Goal: Task Accomplishment & Management: Manage account settings

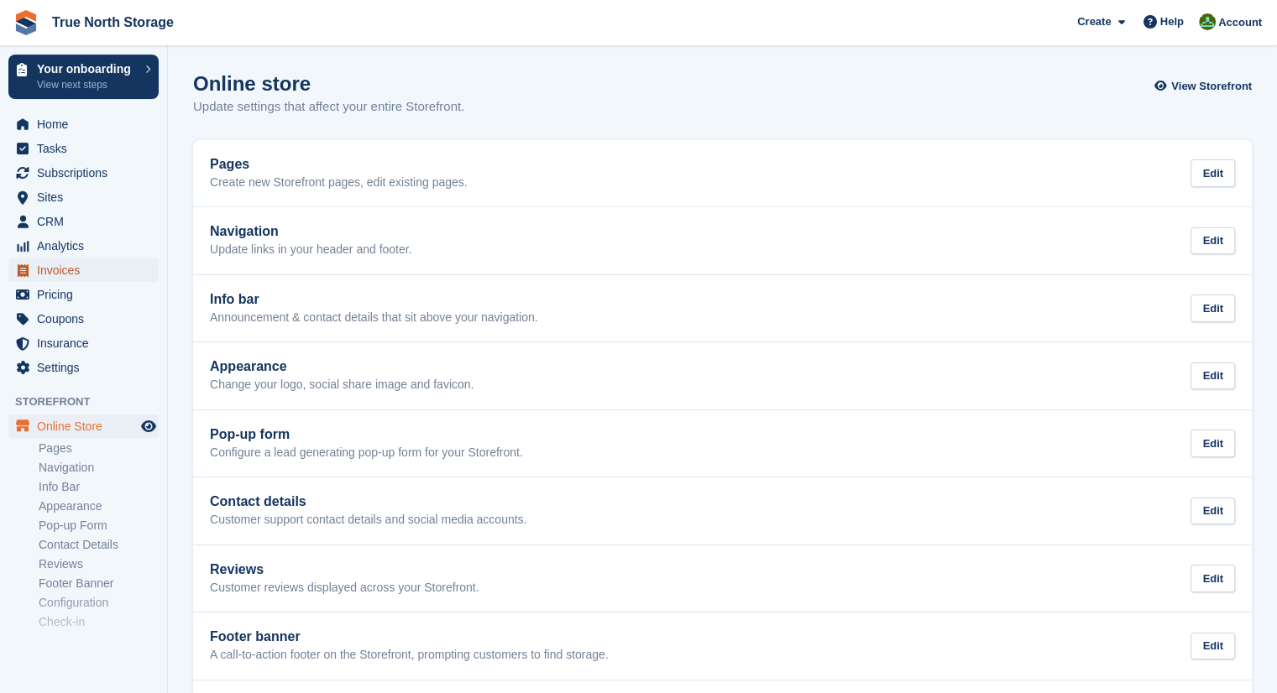
click at [64, 272] on span "Invoices" at bounding box center [87, 271] width 101 height 24
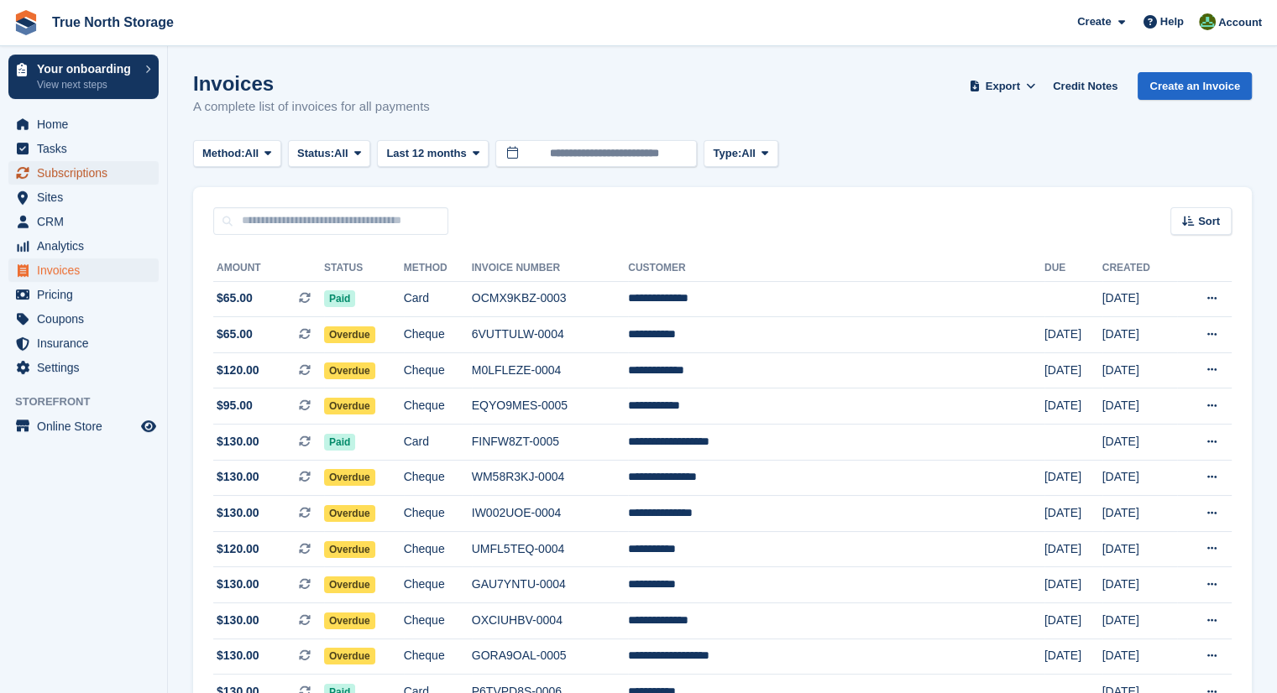
click at [79, 172] on span "Subscriptions" at bounding box center [87, 173] width 101 height 24
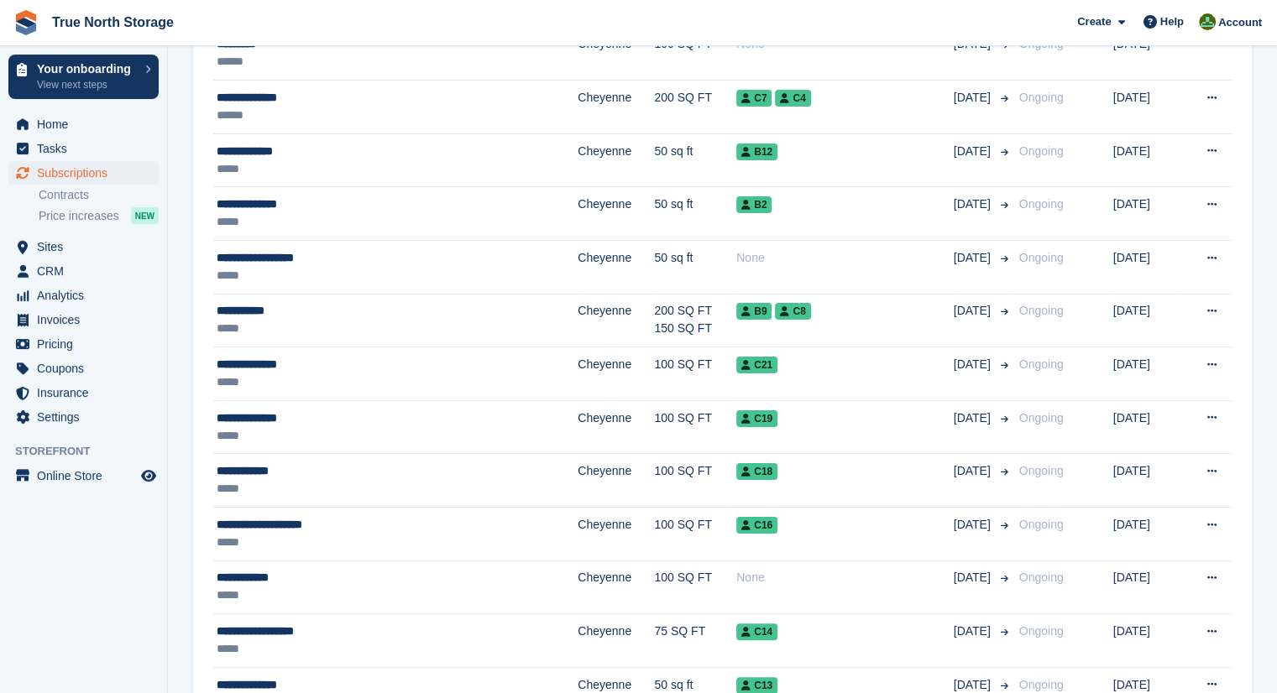
scroll to position [265, 0]
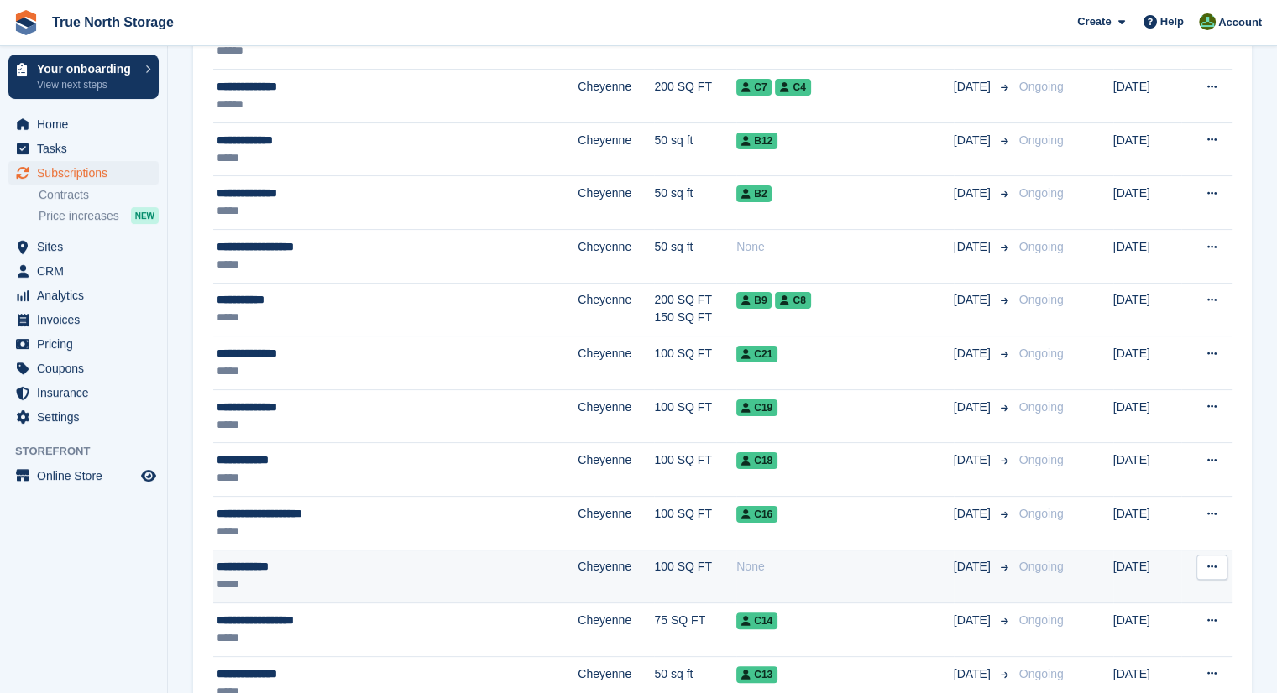
click at [1209, 559] on button at bounding box center [1211, 567] width 31 height 25
click at [1170, 657] on p "Cancel subscription" at bounding box center [1147, 658] width 146 height 22
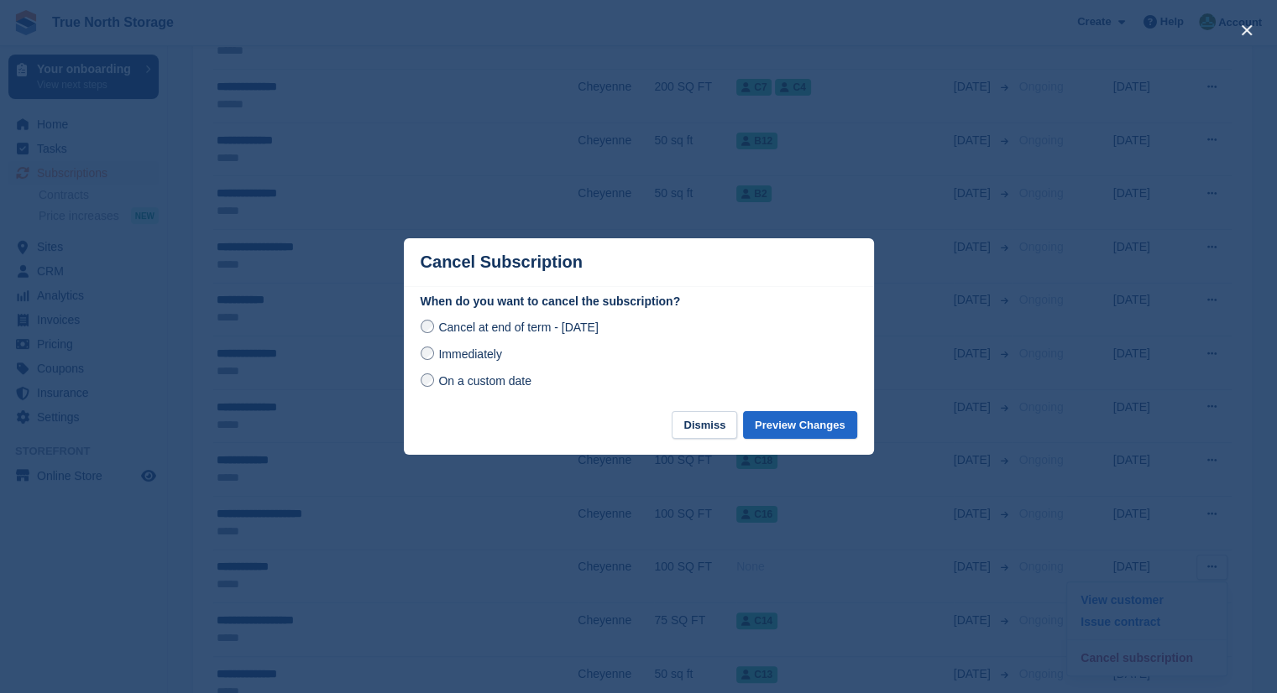
click at [433, 351] on label "Immediately" at bounding box center [461, 354] width 81 height 18
click at [788, 436] on button "Preview Changes" at bounding box center [800, 425] width 114 height 28
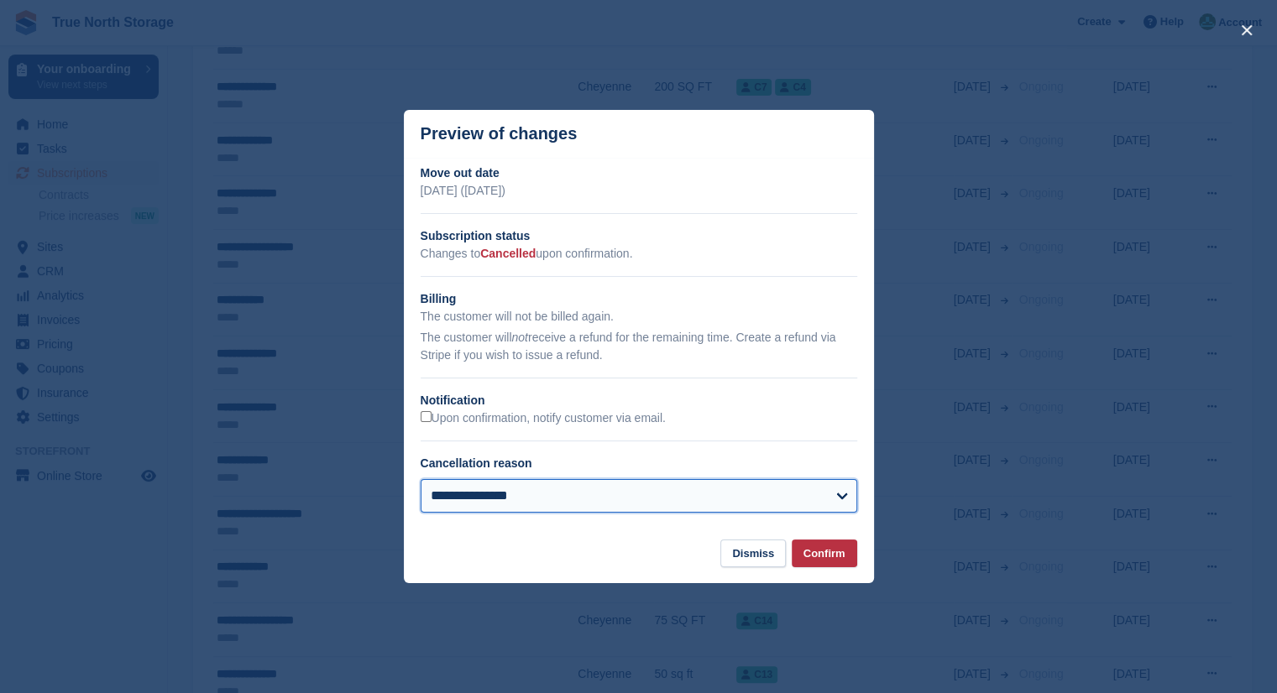
click at [843, 501] on select "**********" at bounding box center [639, 496] width 436 height 34
select select "*****"
click at [421, 480] on select "**********" at bounding box center [639, 496] width 436 height 34
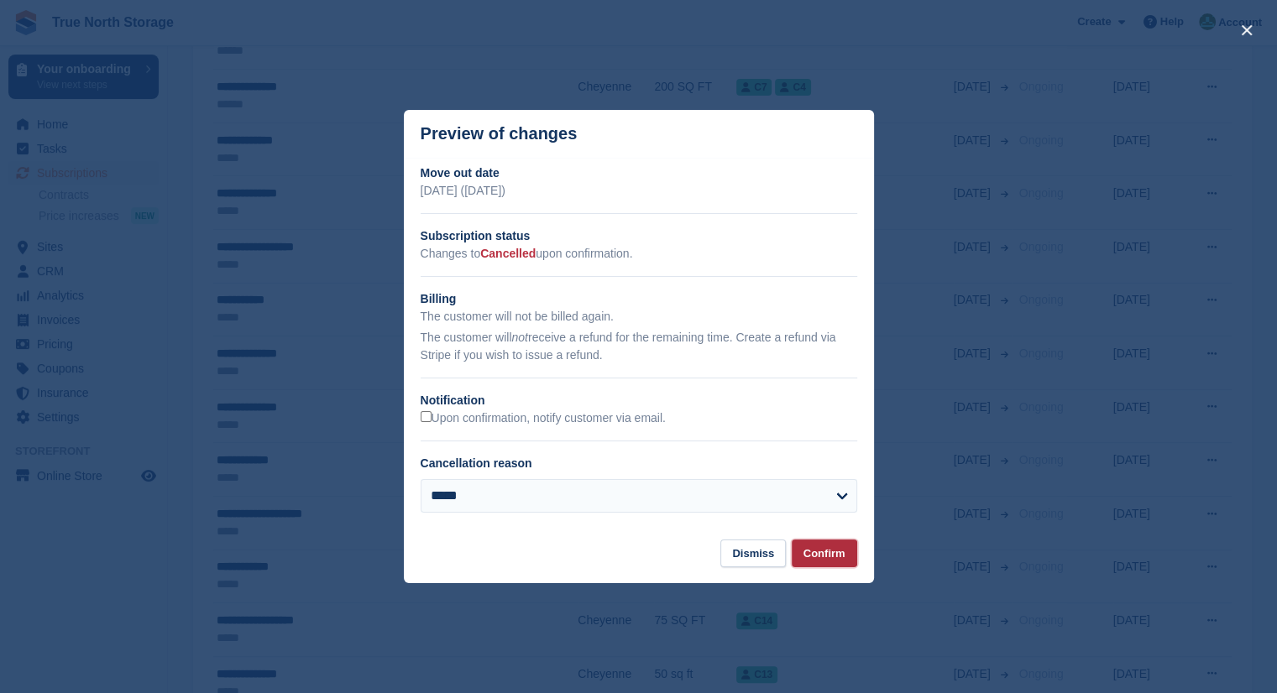
click at [811, 550] on button "Confirm" at bounding box center [823, 554] width 65 height 28
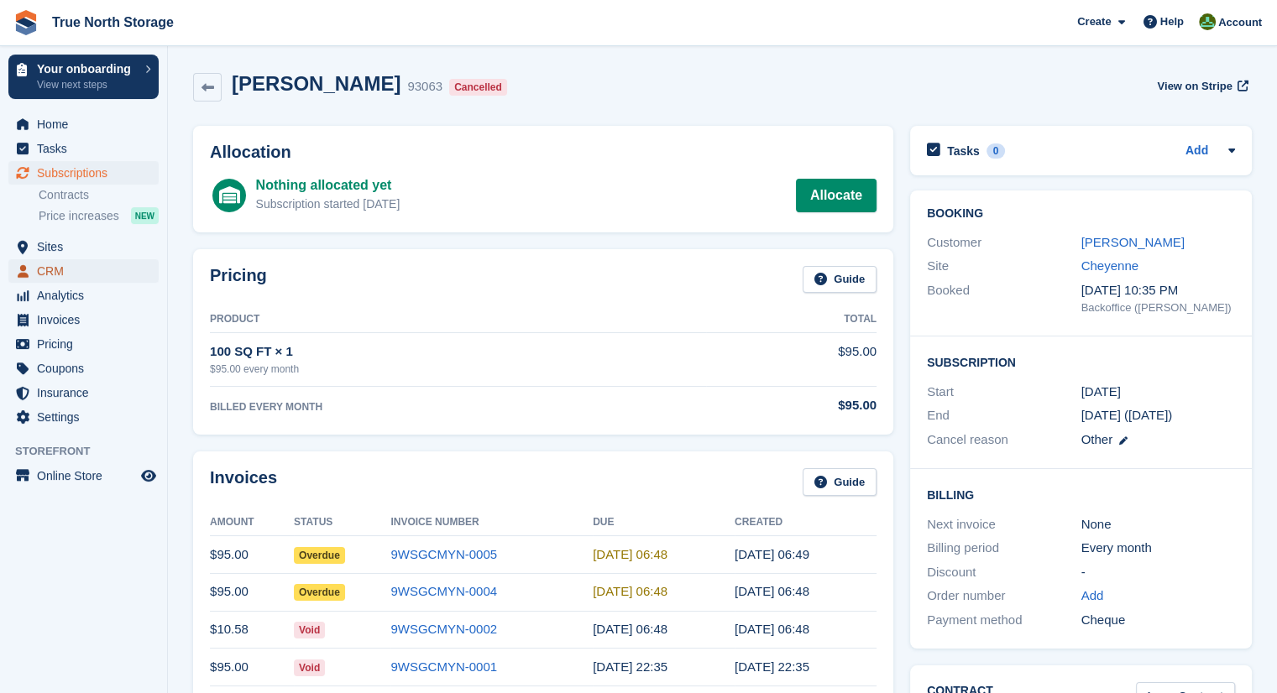
click at [61, 263] on span "CRM" at bounding box center [87, 271] width 101 height 24
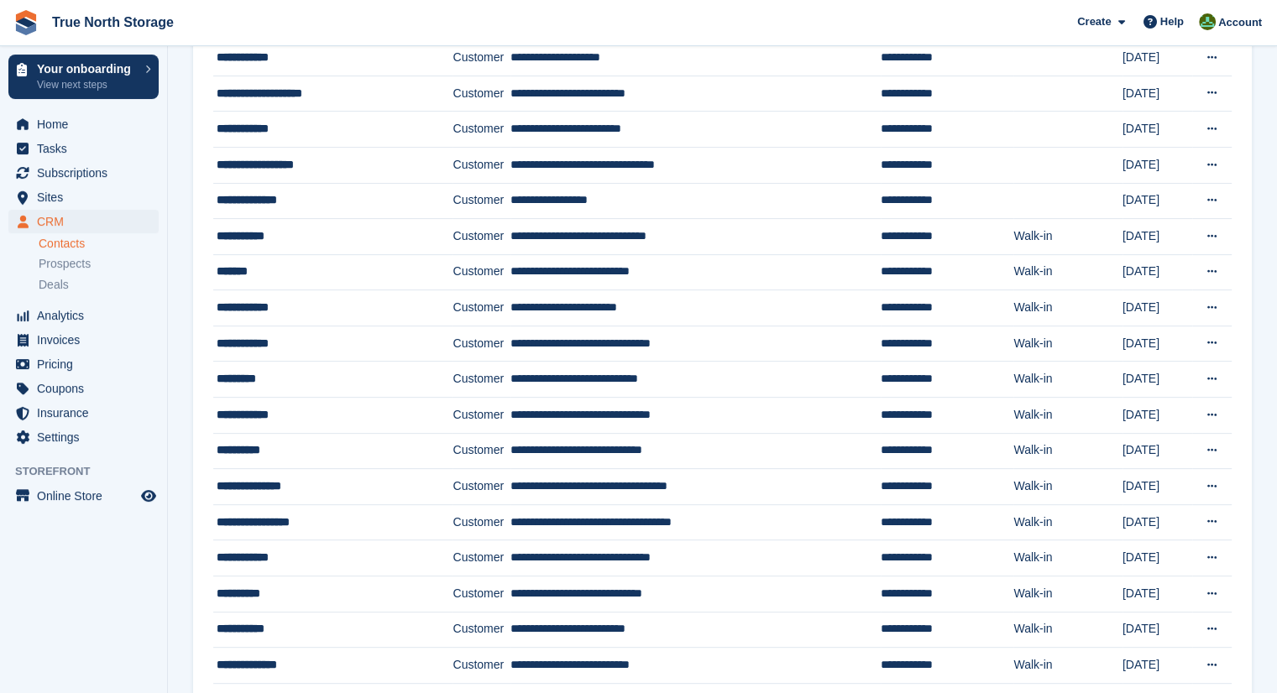
scroll to position [529, 0]
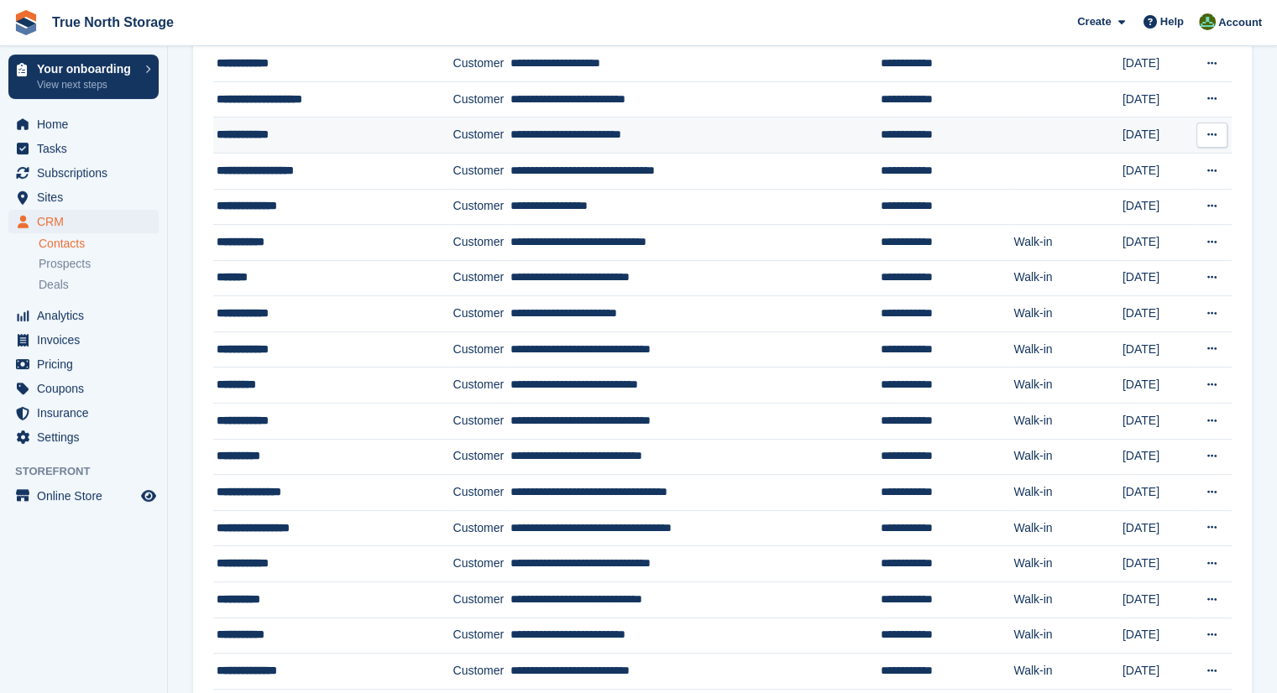
click at [1207, 135] on icon at bounding box center [1211, 134] width 9 height 11
click at [1140, 164] on p "Edit contact" at bounding box center [1147, 168] width 146 height 22
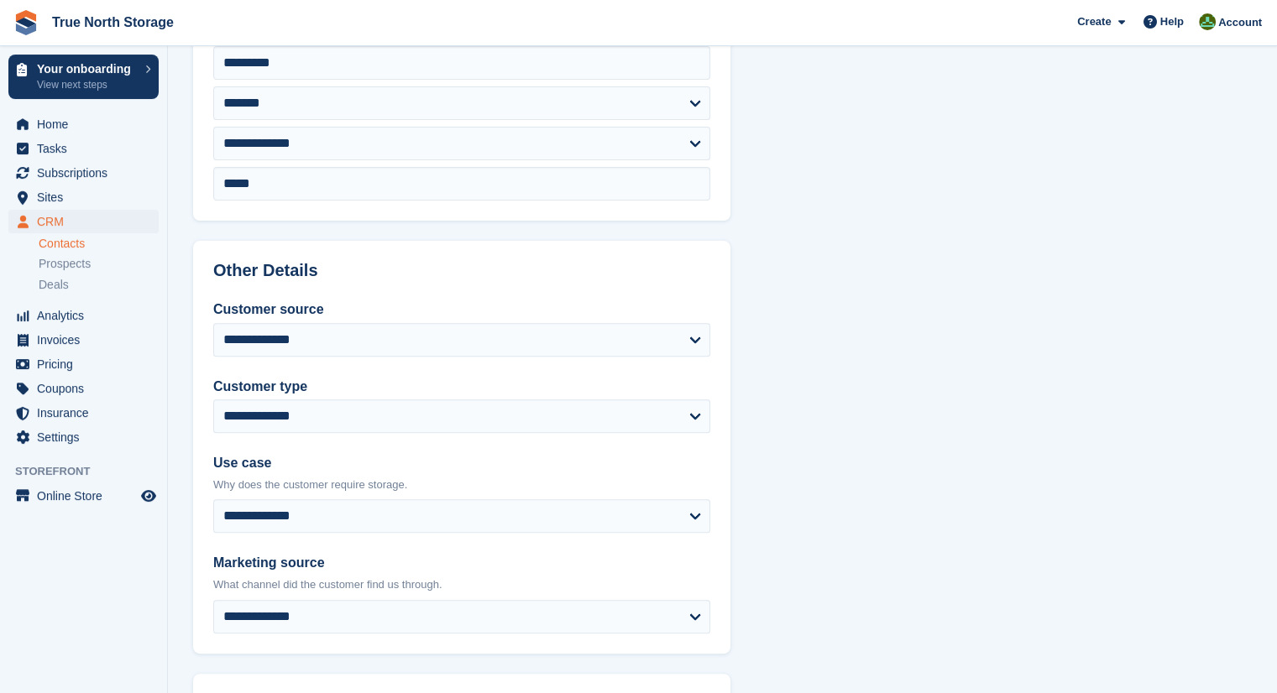
type input "**********"
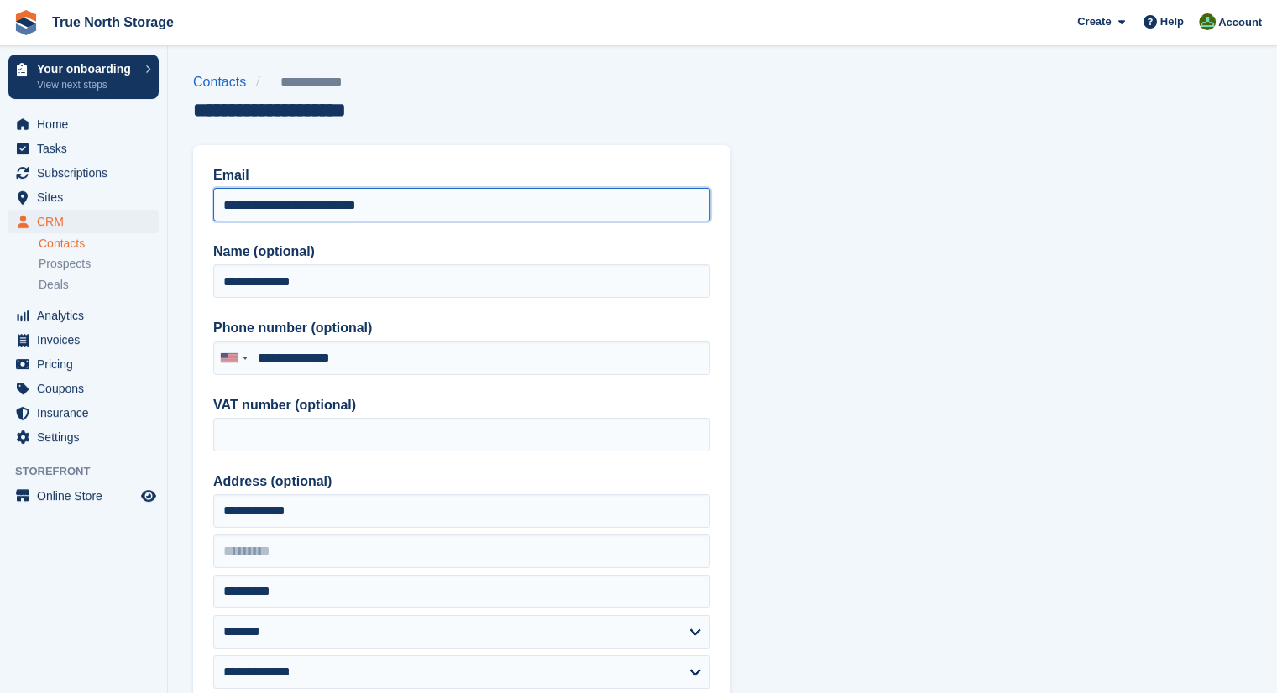
click at [425, 206] on input "**********" at bounding box center [461, 205] width 497 height 34
type input "**********"
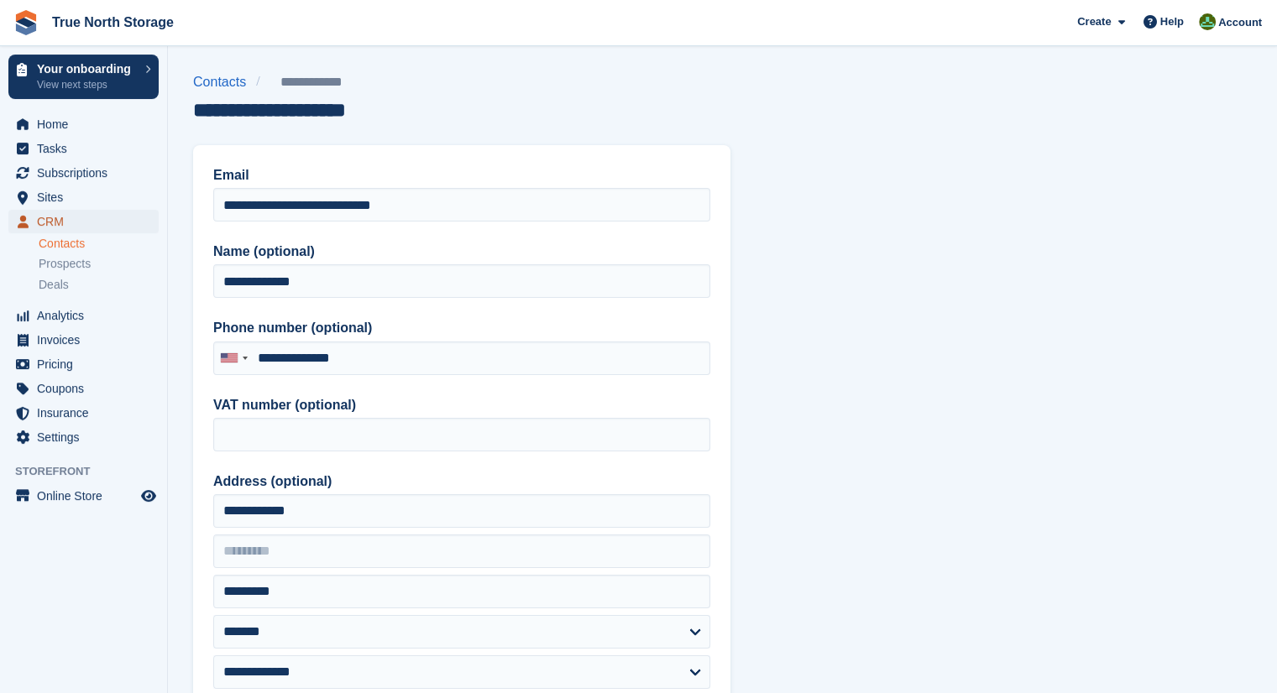
click at [87, 223] on span "CRM" at bounding box center [87, 222] width 101 height 24
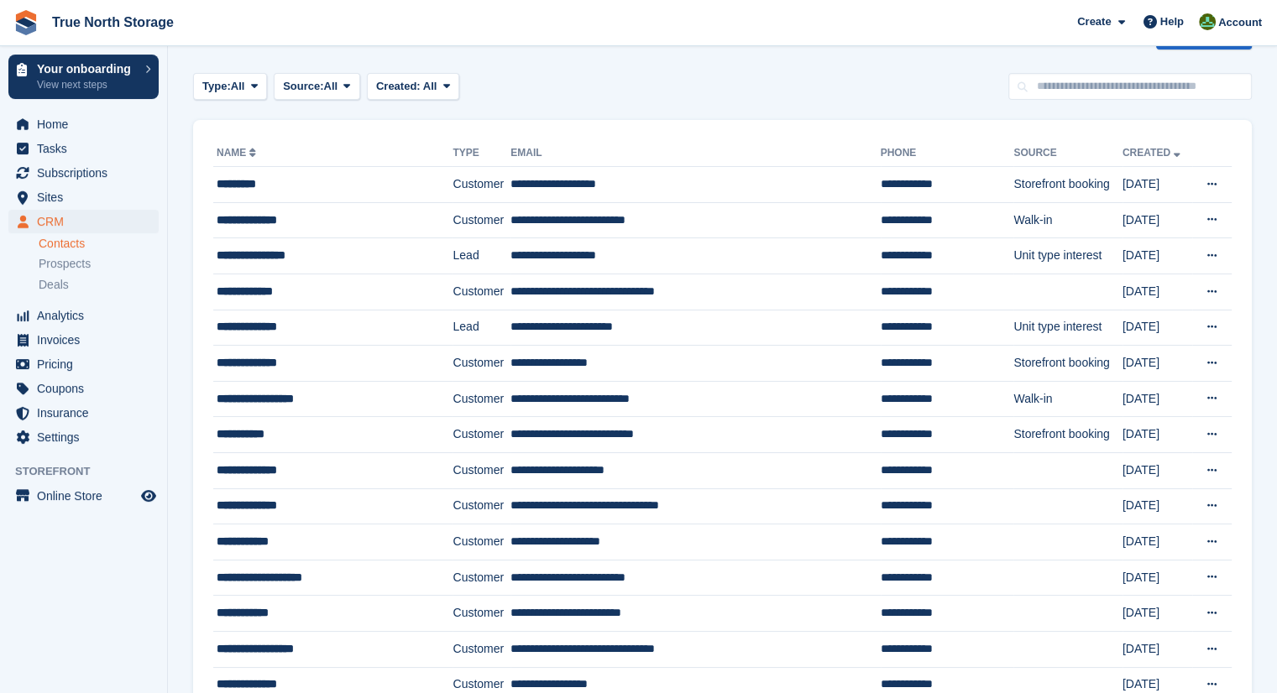
scroll to position [60, 0]
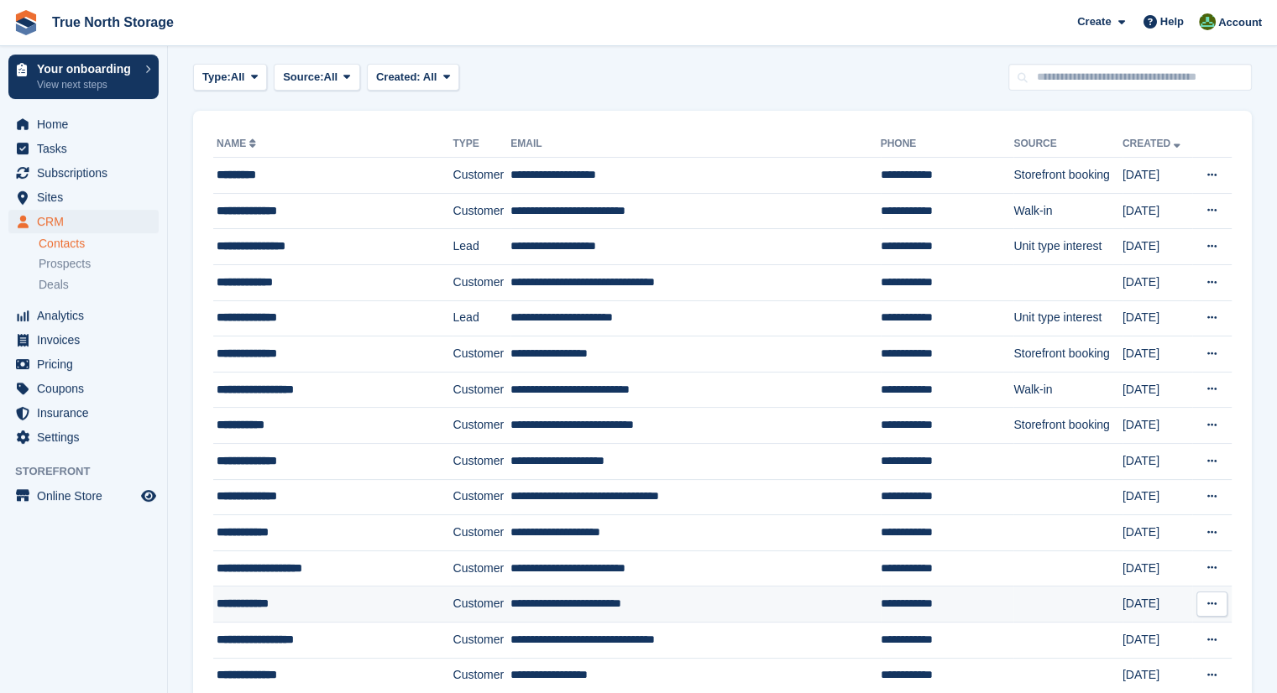
click at [255, 598] on div "**********" at bounding box center [321, 604] width 208 height 18
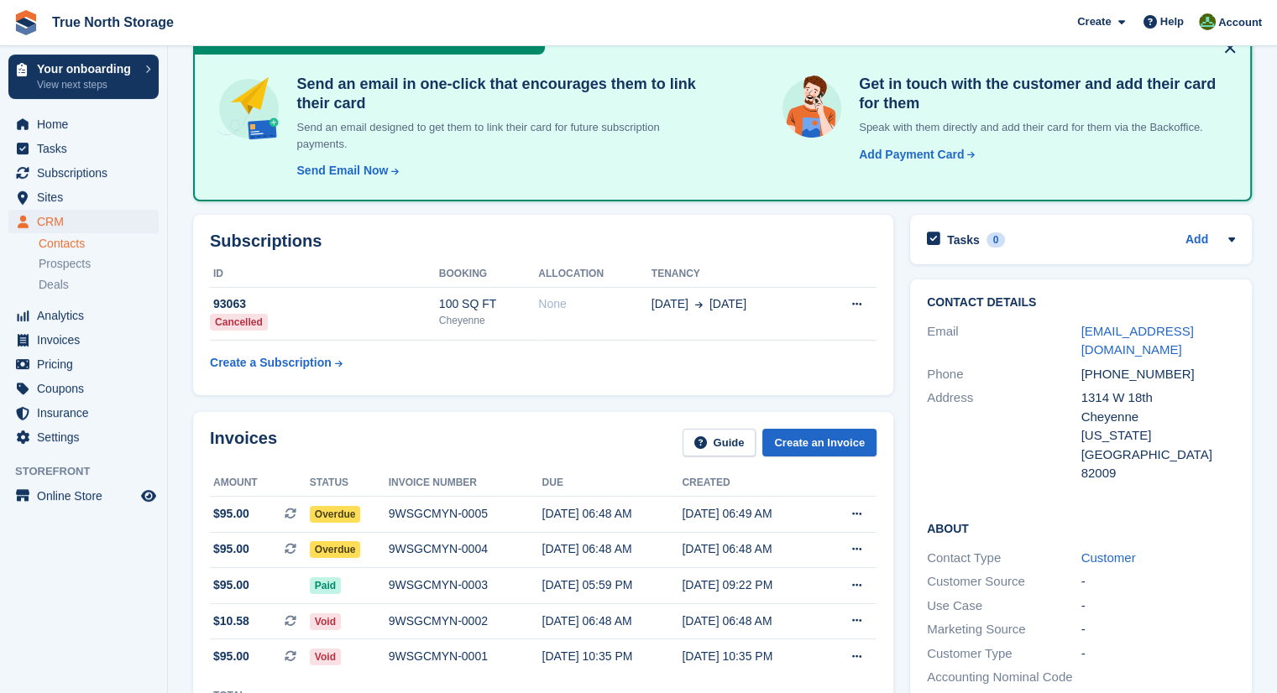
scroll to position [104, 0]
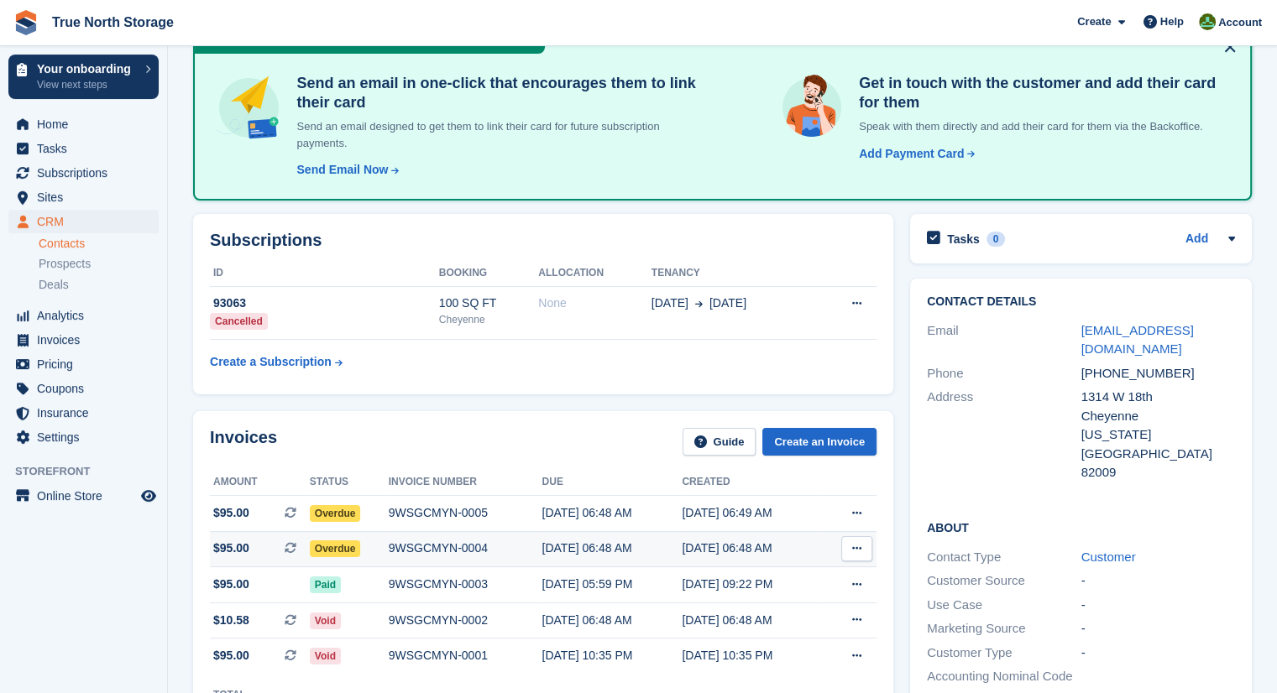
click at [853, 543] on icon at bounding box center [856, 548] width 9 height 11
click at [789, 638] on p "View Subscription" at bounding box center [791, 645] width 146 height 22
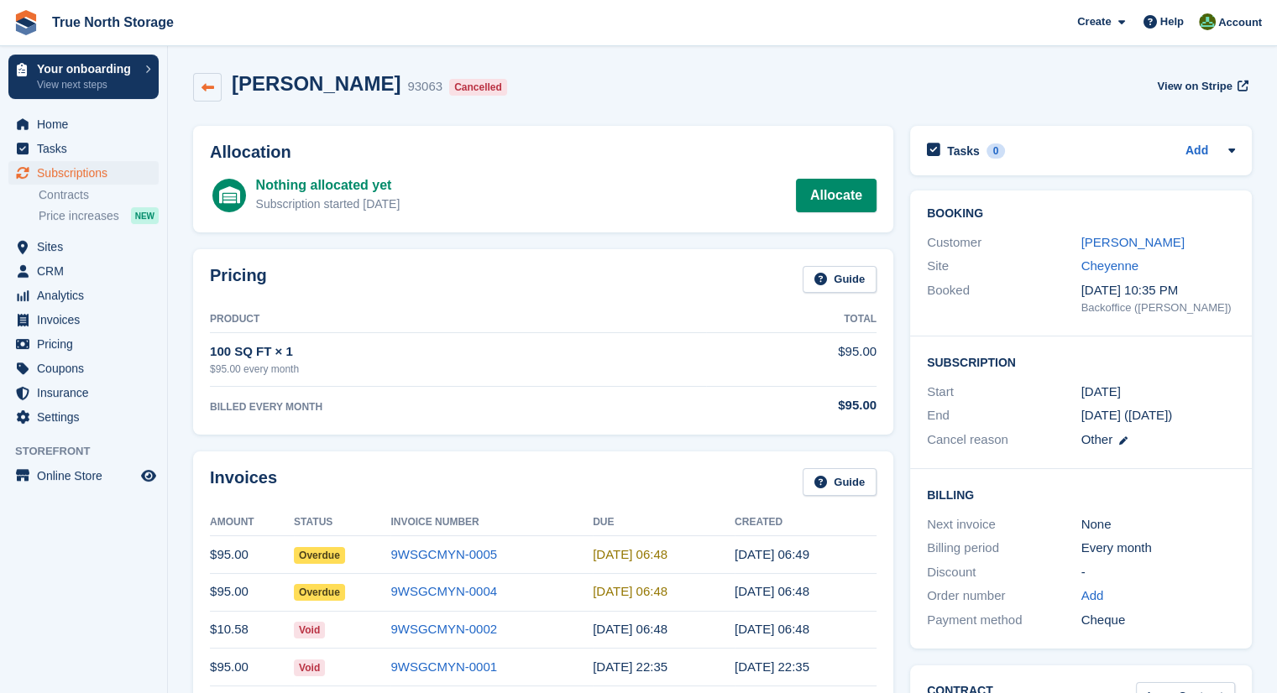
click at [207, 95] on link at bounding box center [207, 87] width 29 height 29
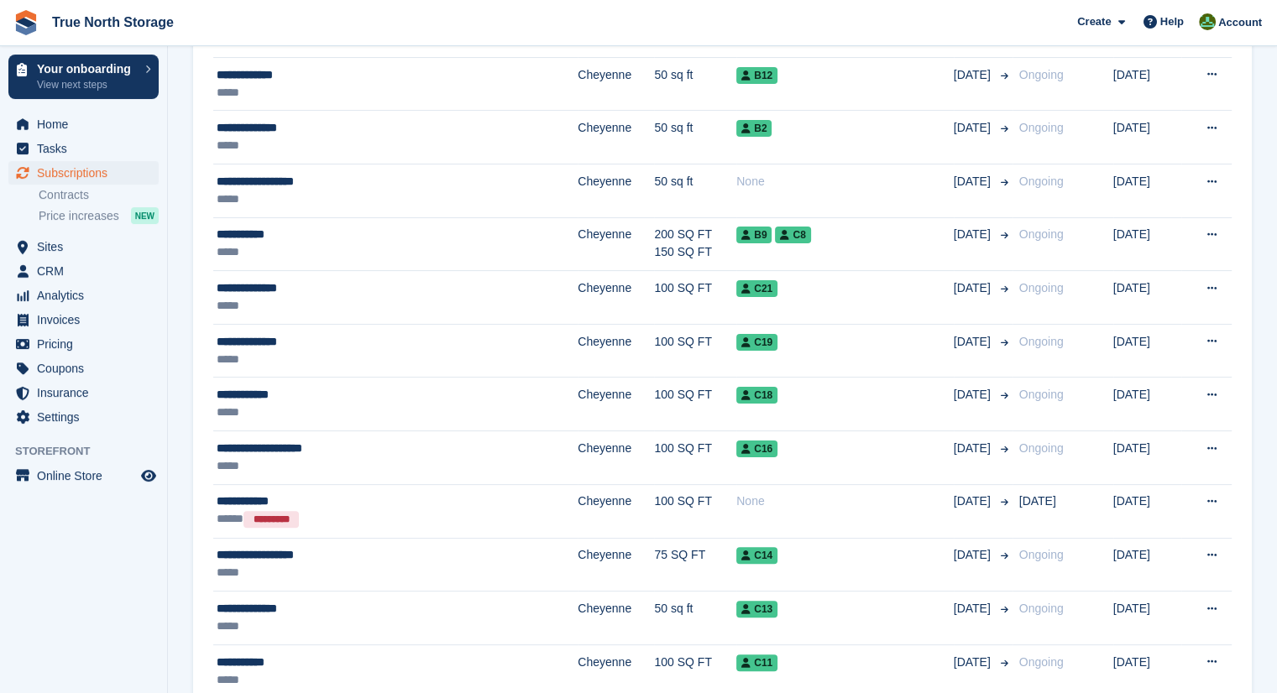
scroll to position [339, 0]
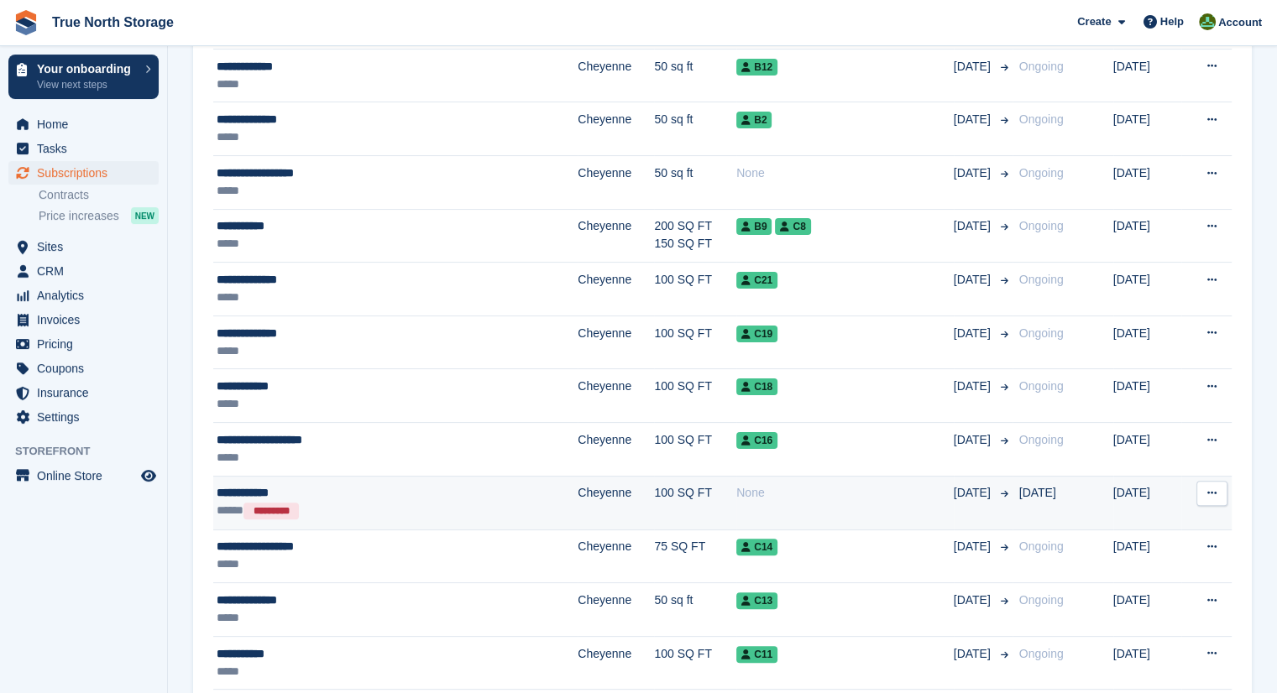
click at [1207, 493] on icon at bounding box center [1211, 493] width 9 height 11
click at [1118, 525] on p "View customer" at bounding box center [1147, 526] width 146 height 22
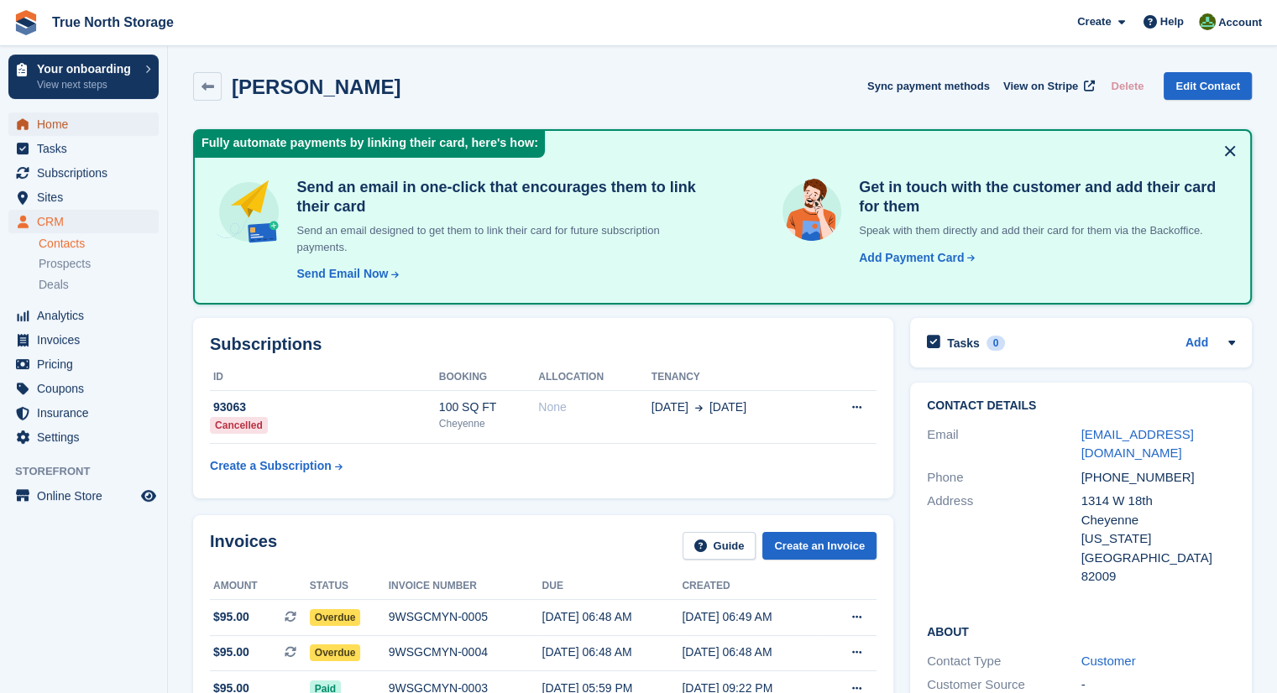
click at [52, 127] on span "Home" at bounding box center [87, 124] width 101 height 24
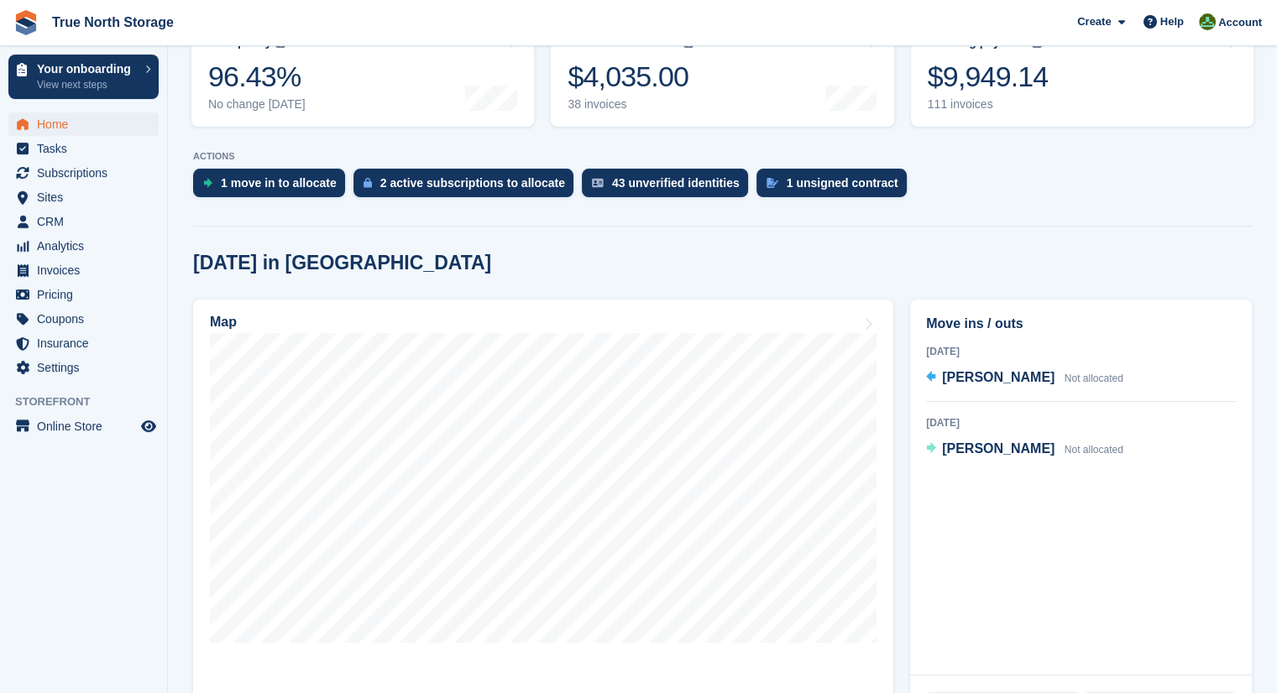
scroll to position [302, 0]
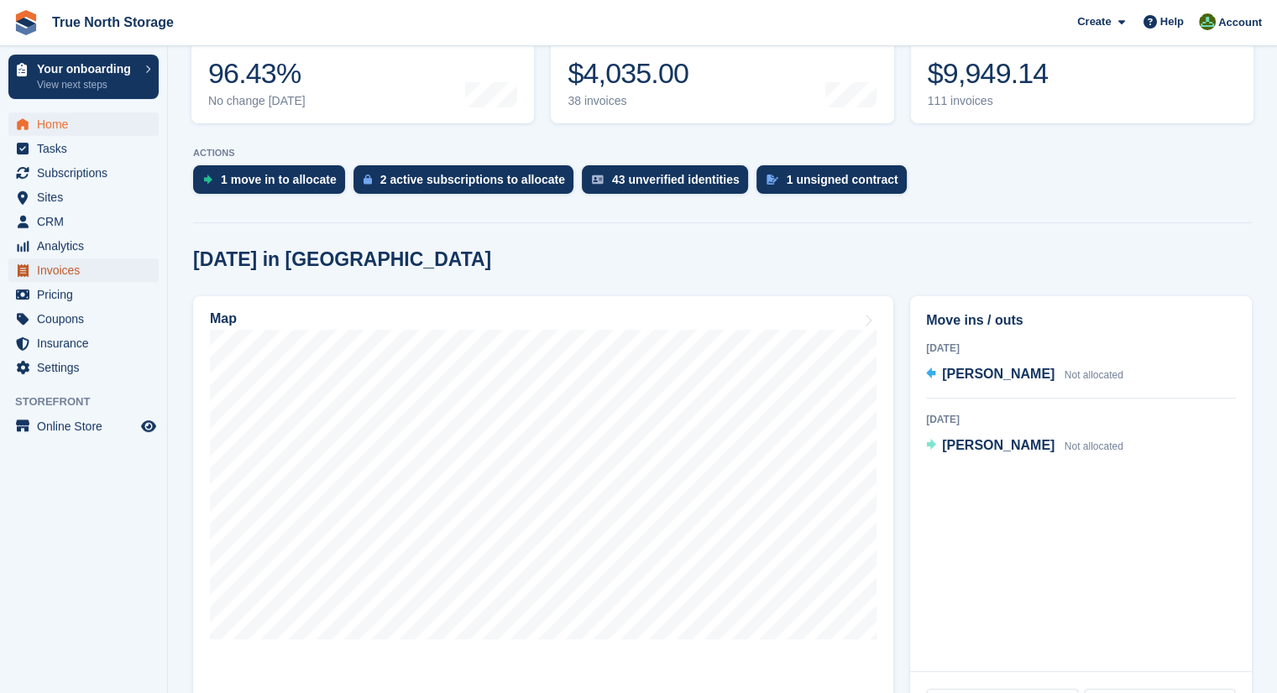
click at [55, 273] on span "Invoices" at bounding box center [87, 271] width 101 height 24
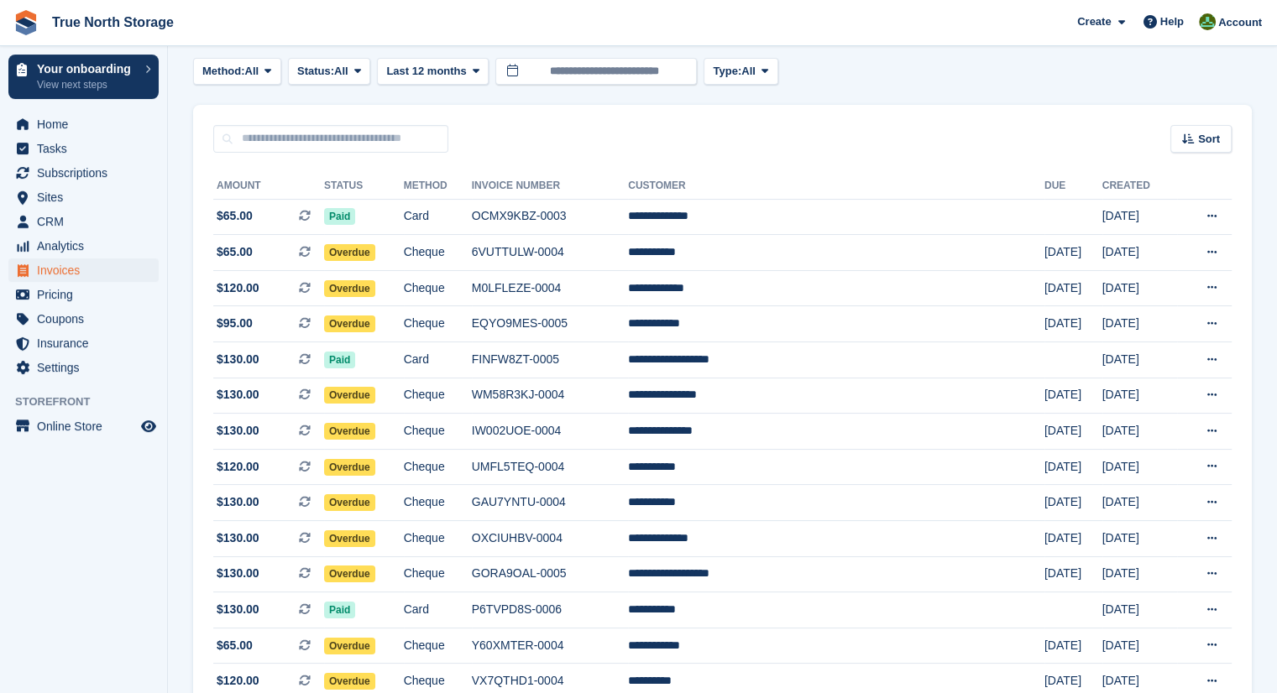
scroll to position [84, 0]
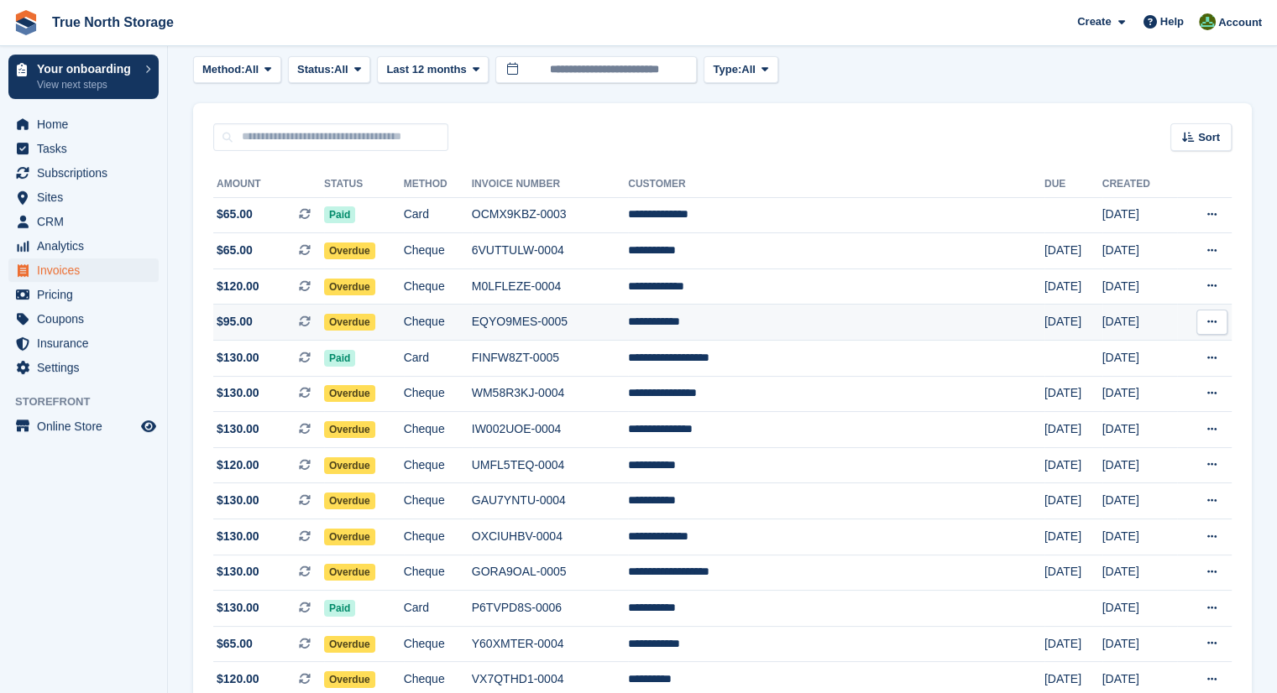
click at [472, 321] on td "Cheque" at bounding box center [438, 323] width 68 height 36
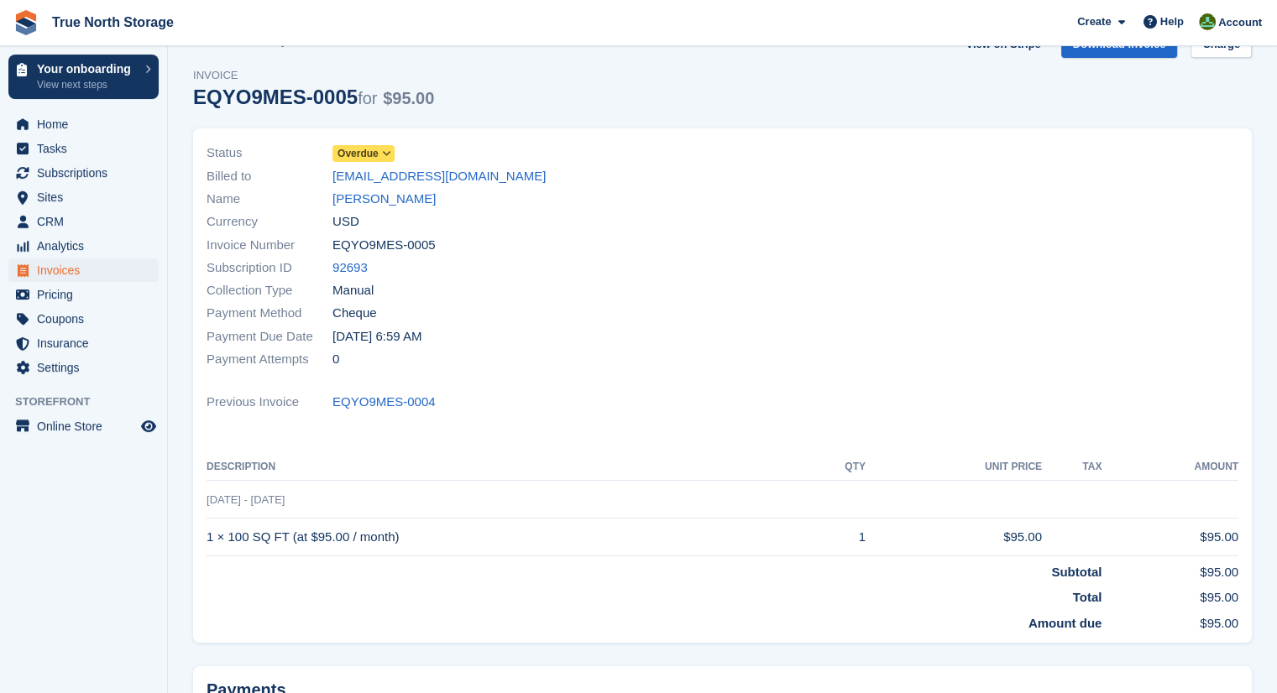
scroll to position [5, 0]
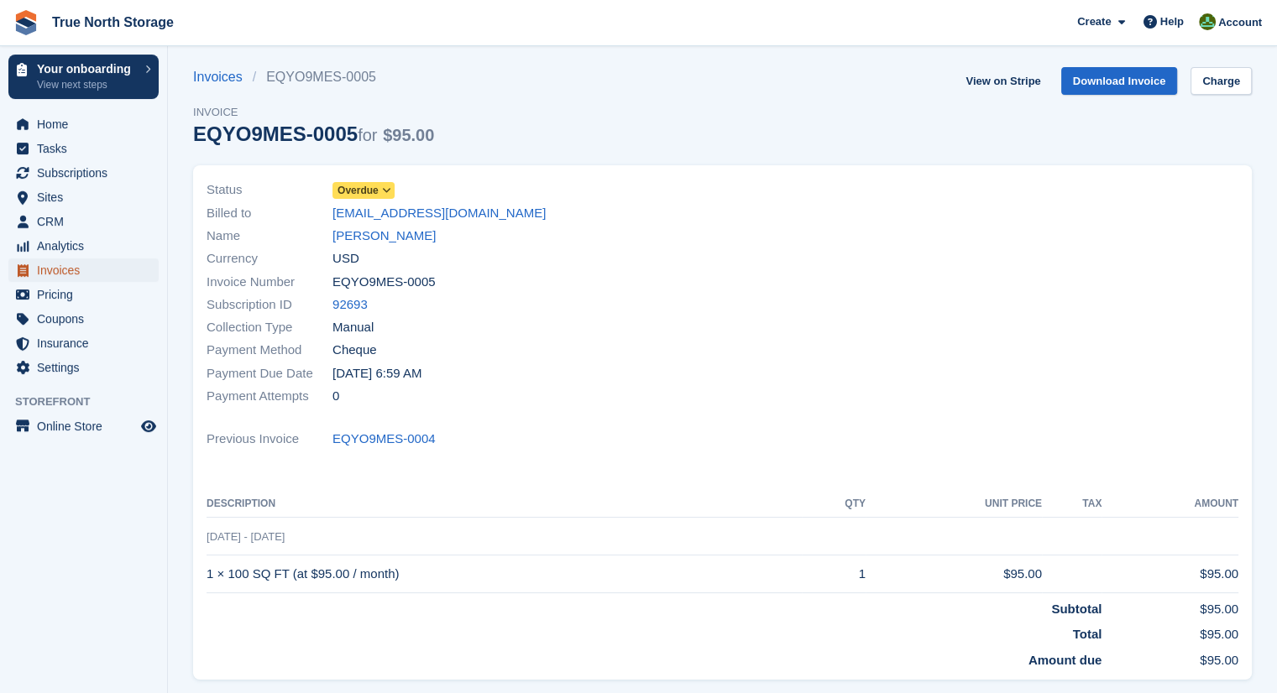
click at [97, 269] on span "Invoices" at bounding box center [87, 271] width 101 height 24
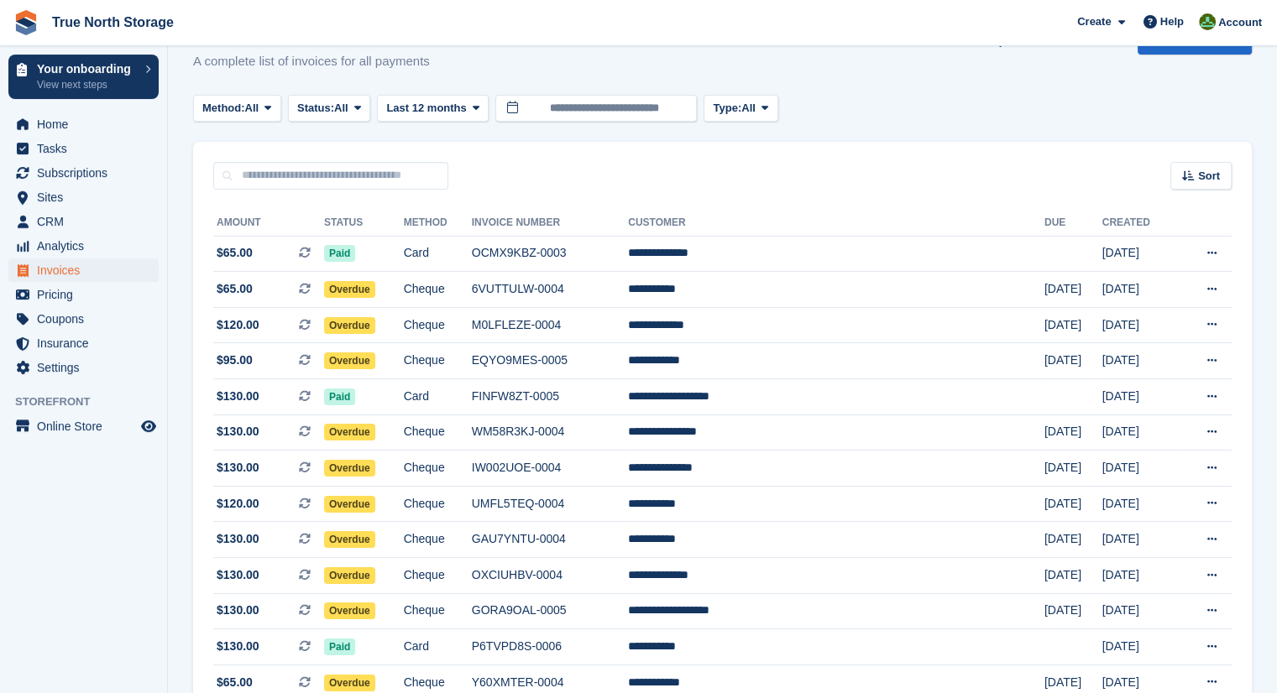
scroll to position [47, 0]
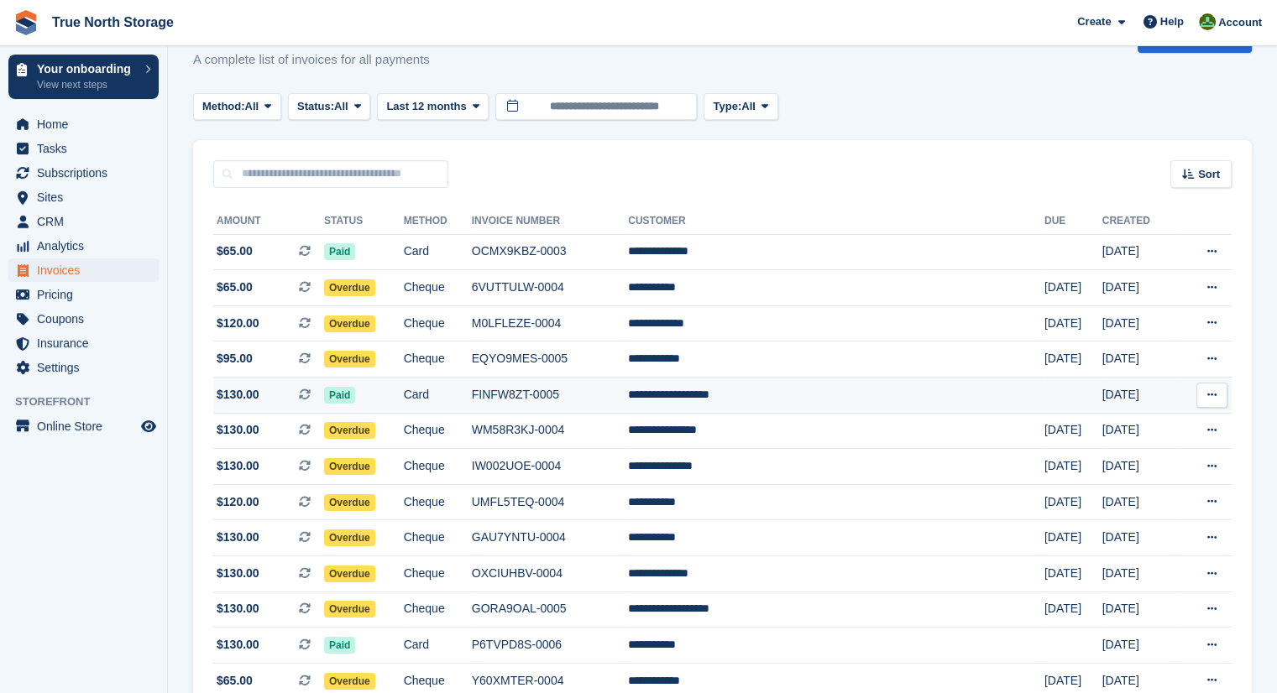
click at [787, 380] on td "**********" at bounding box center [836, 396] width 416 height 36
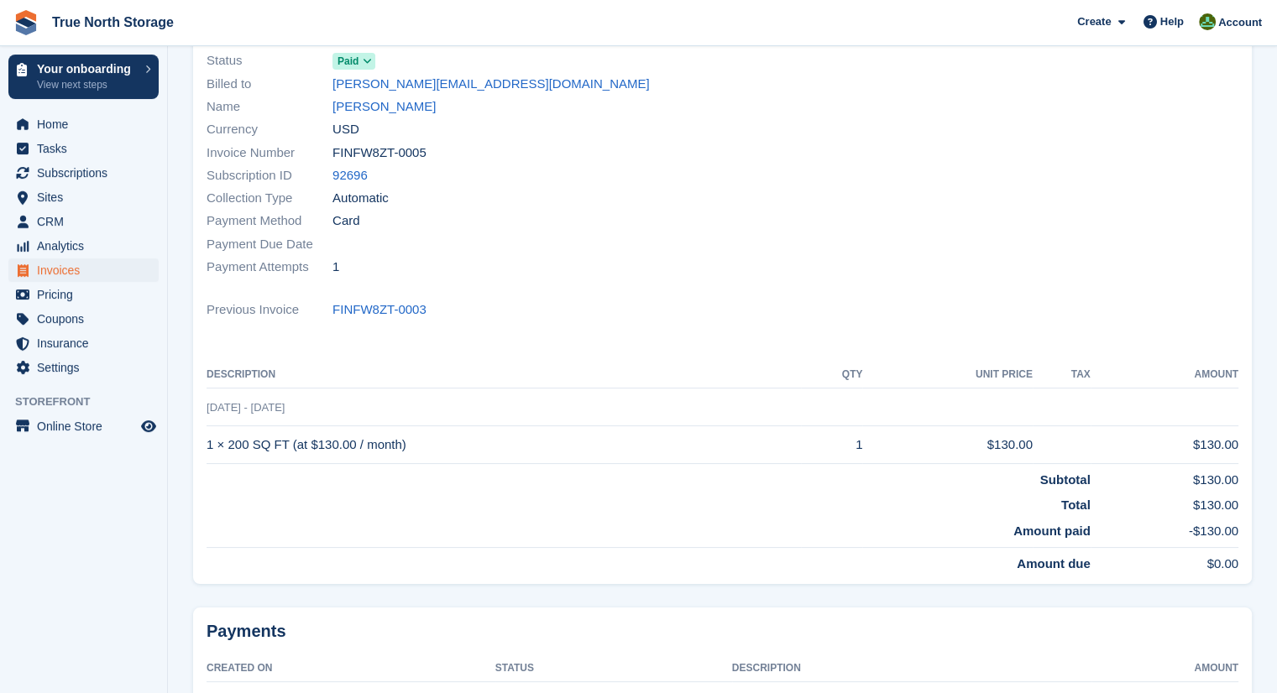
scroll to position [53, 0]
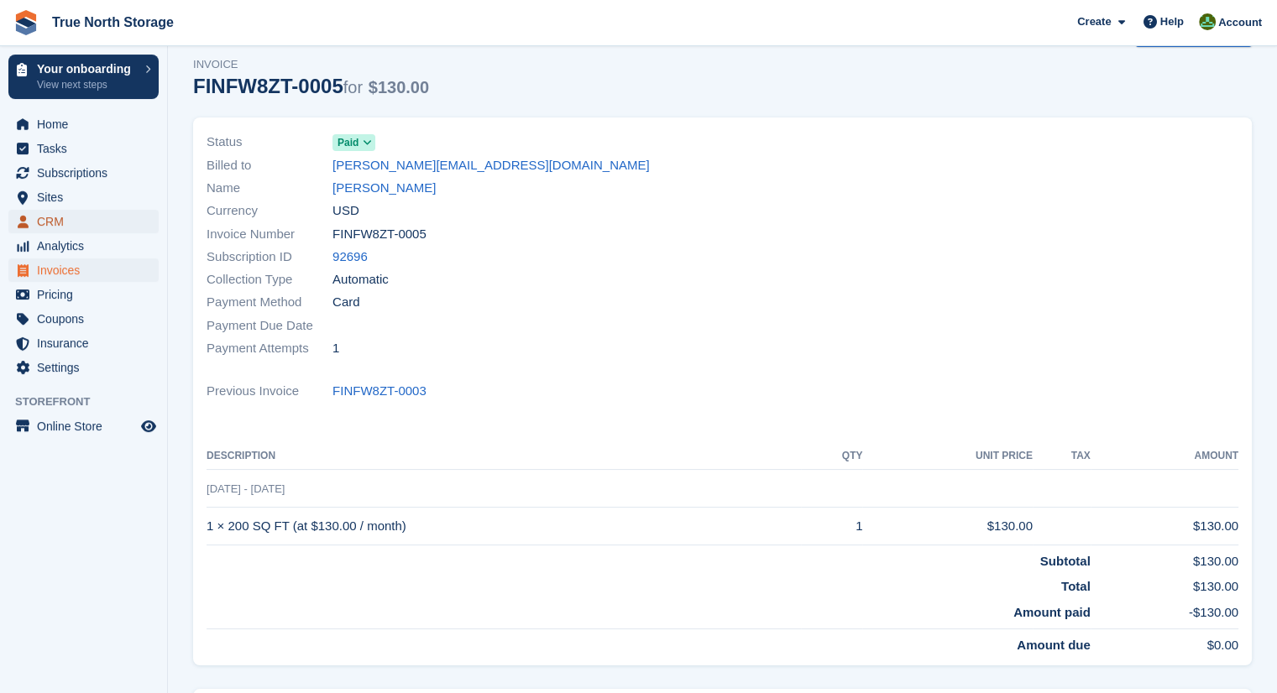
click at [66, 226] on span "CRM" at bounding box center [87, 222] width 101 height 24
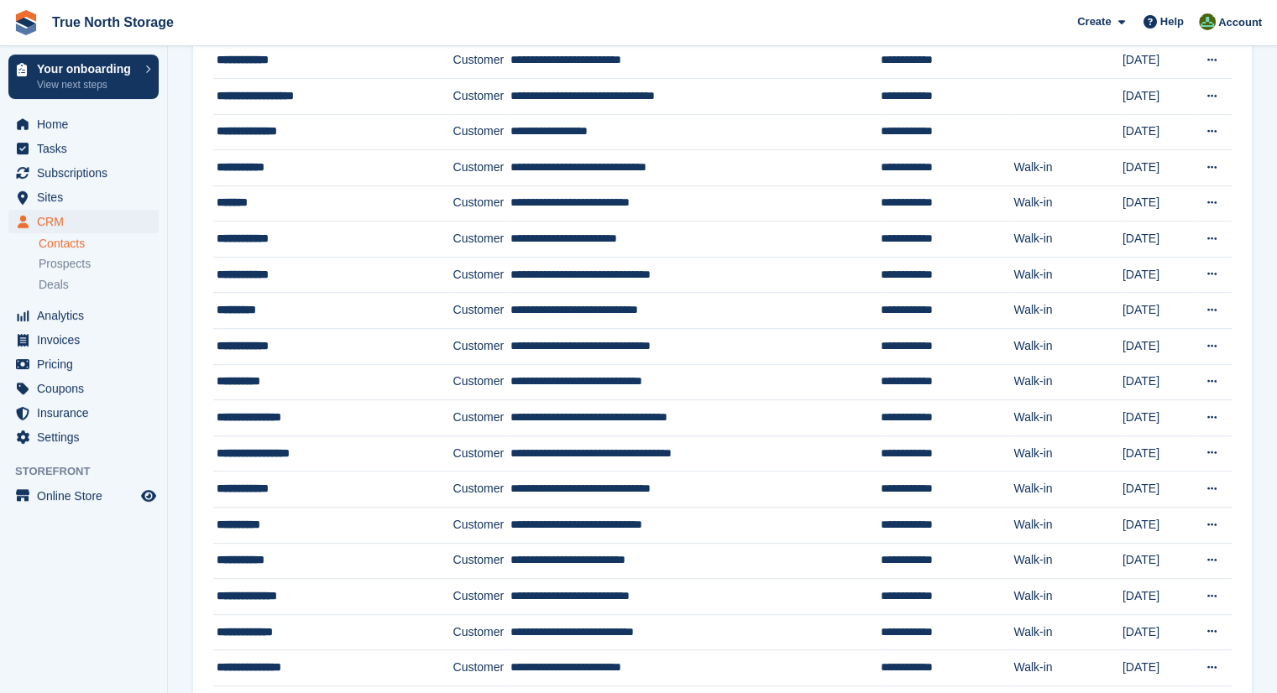
scroll to position [608, 0]
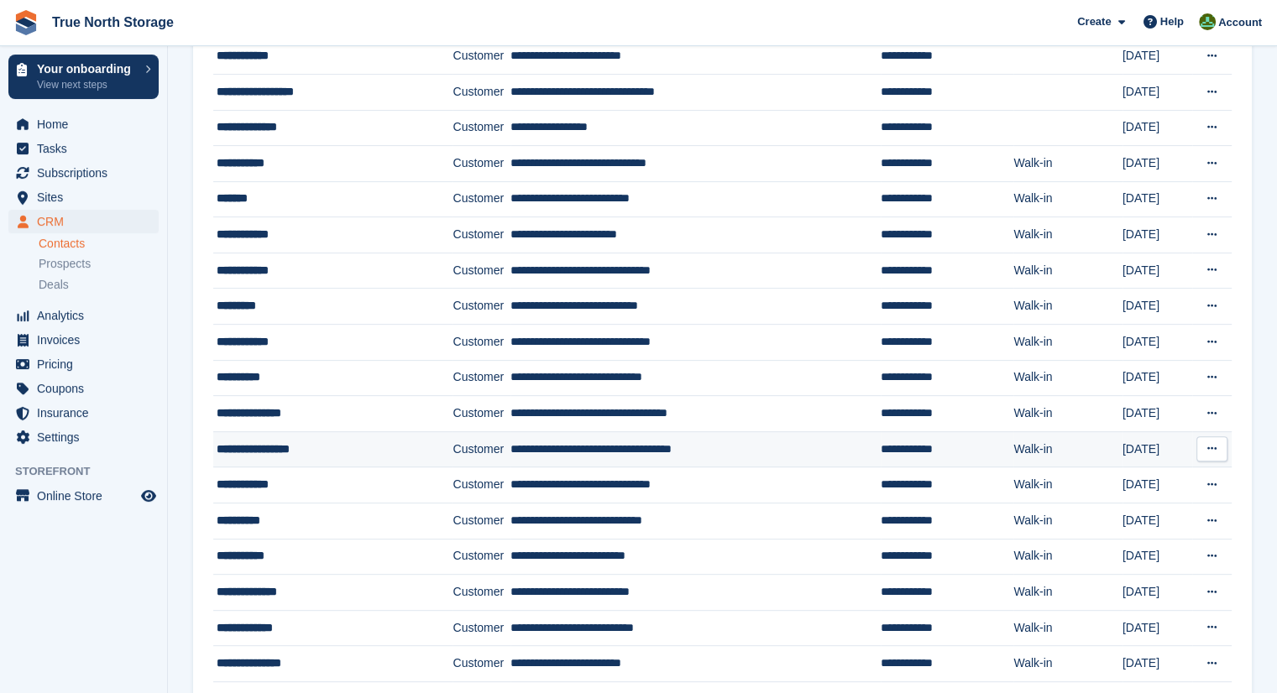
drag, startPoint x: 1196, startPoint y: 453, endPoint x: 1215, endPoint y: 452, distance: 19.3
click at [1215, 452] on button at bounding box center [1211, 448] width 31 height 25
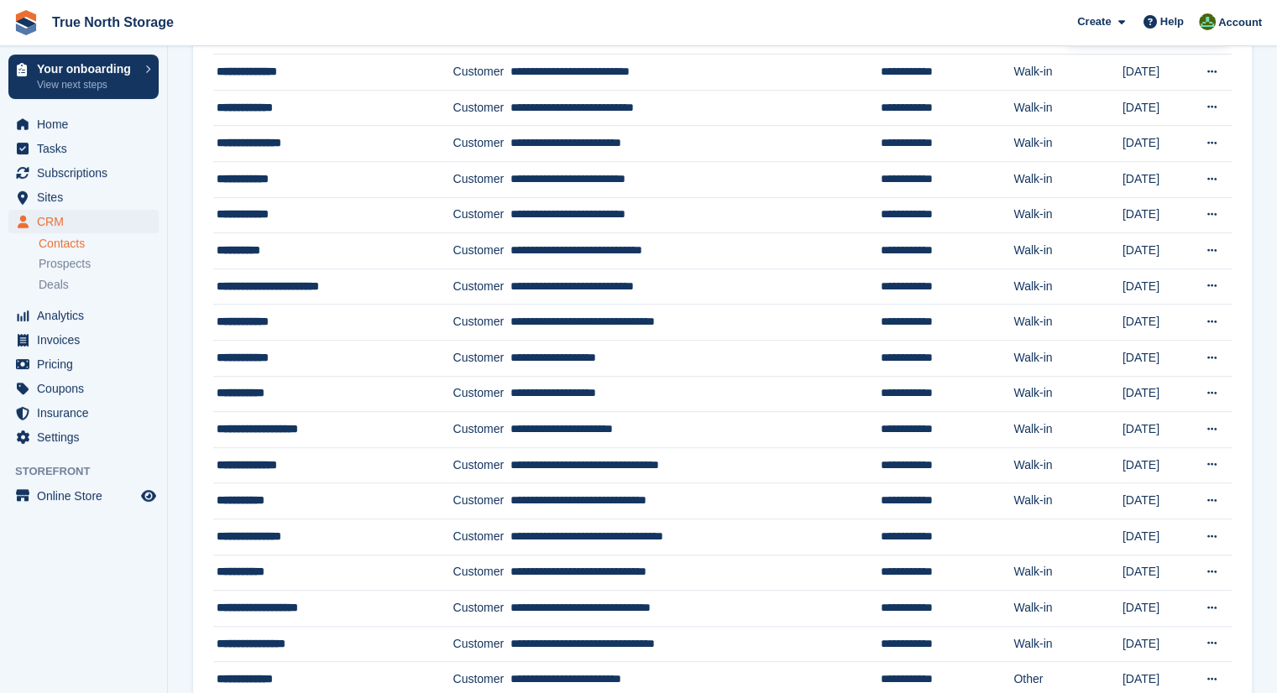
scroll to position [1147, 0]
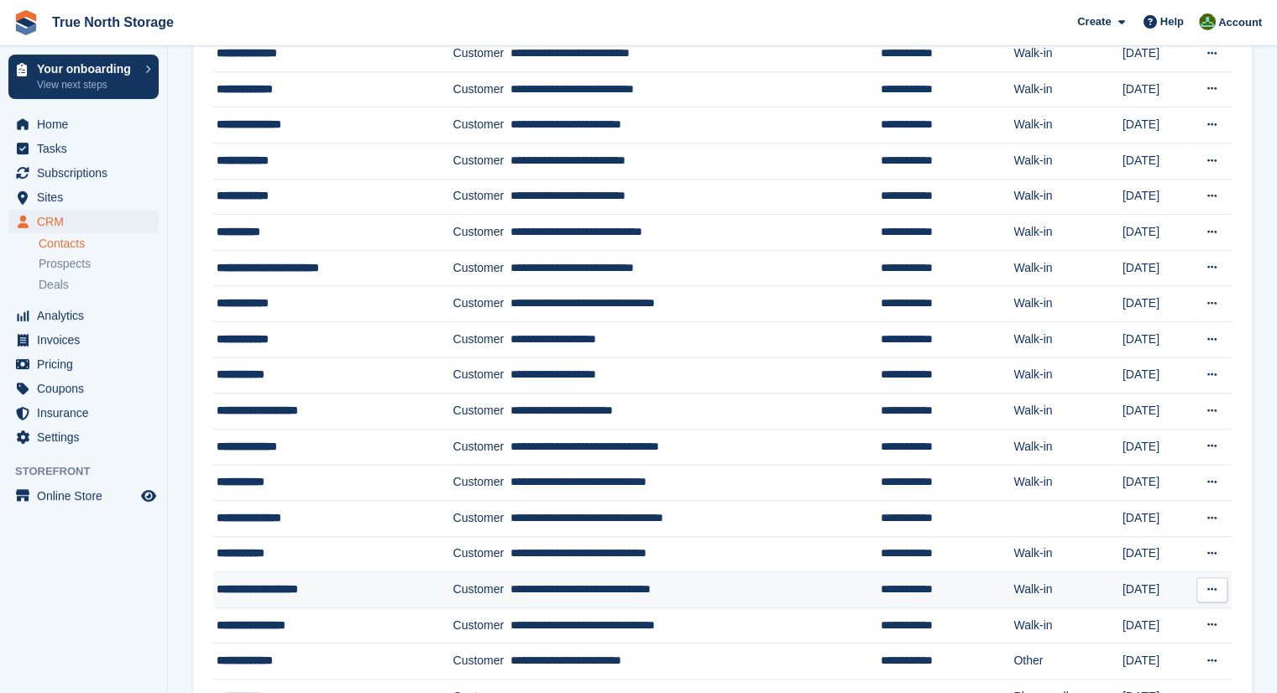
click at [826, 585] on td "**********" at bounding box center [694, 590] width 369 height 36
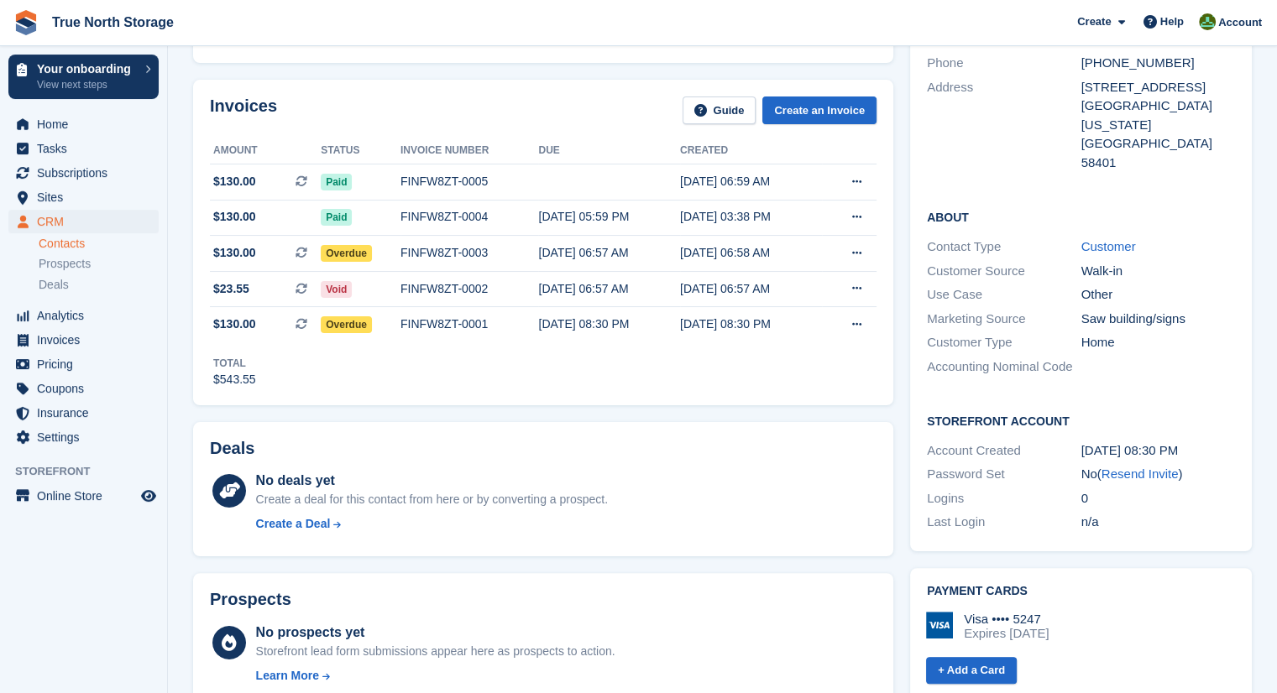
scroll to position [238, 0]
click at [859, 182] on icon at bounding box center [856, 182] width 9 height 11
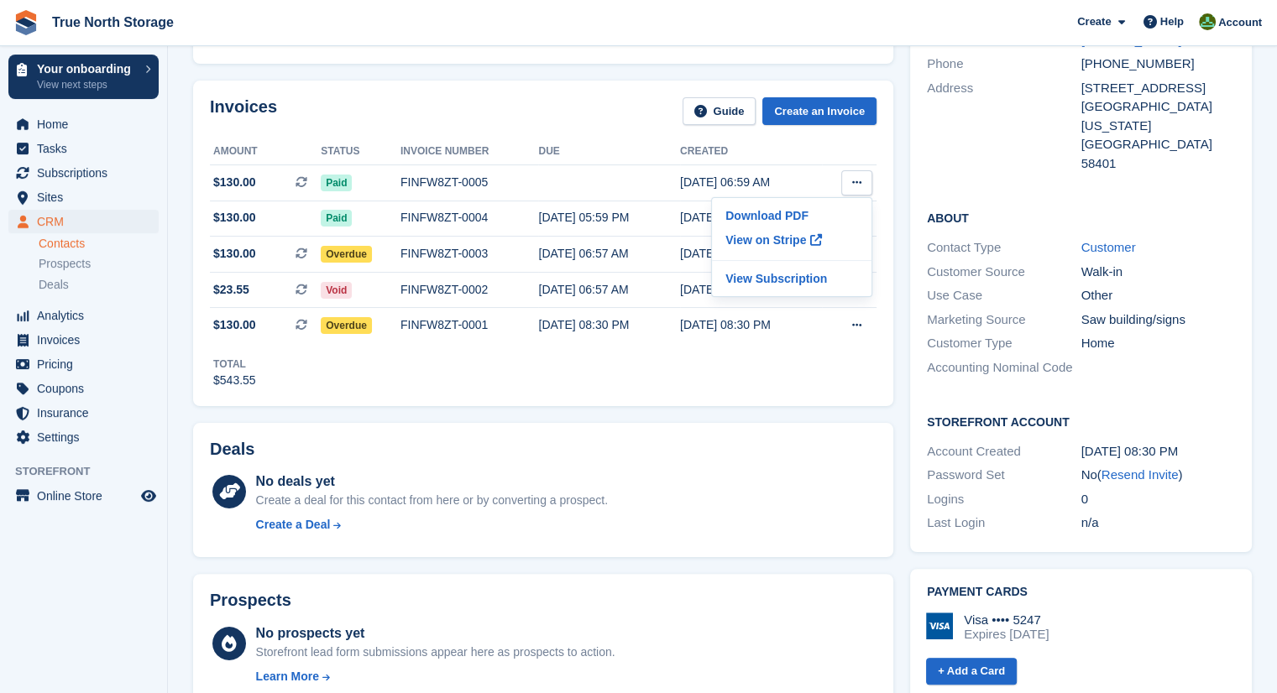
click at [836, 149] on th at bounding box center [849, 151] width 55 height 27
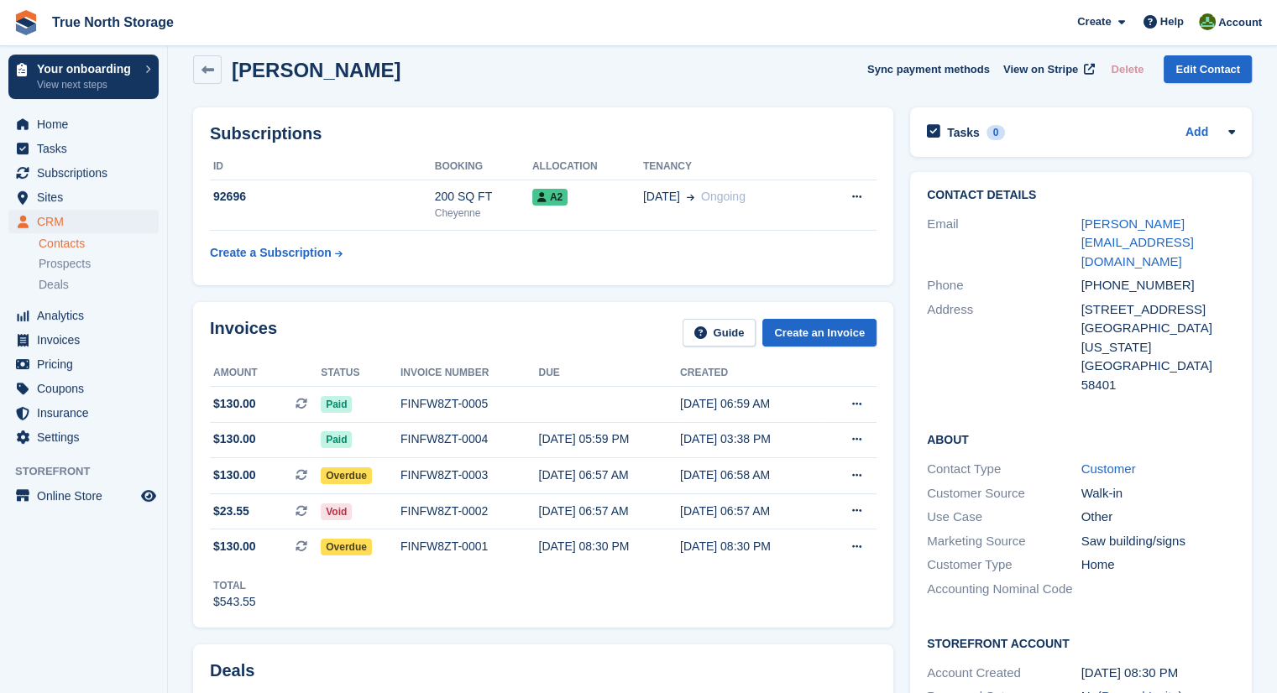
scroll to position [0, 0]
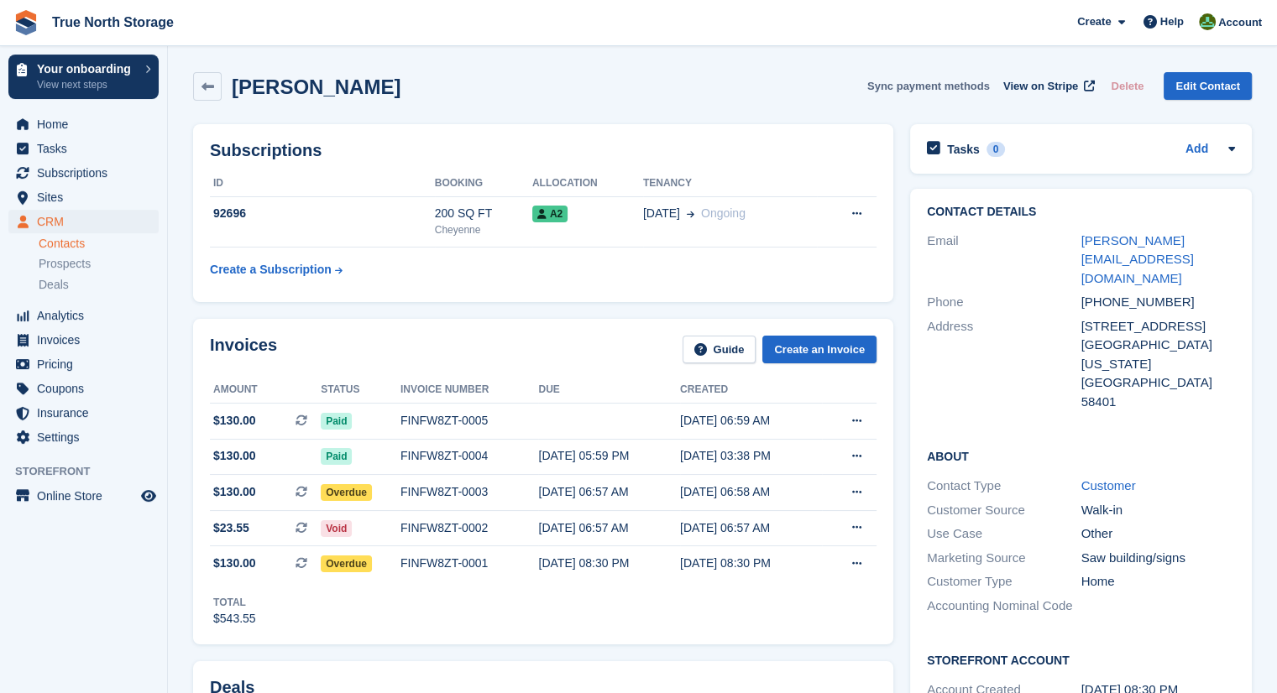
click at [983, 85] on button "Sync payment methods" at bounding box center [928, 86] width 123 height 28
click at [1182, 92] on link "Edit Contact" at bounding box center [1207, 86] width 88 height 28
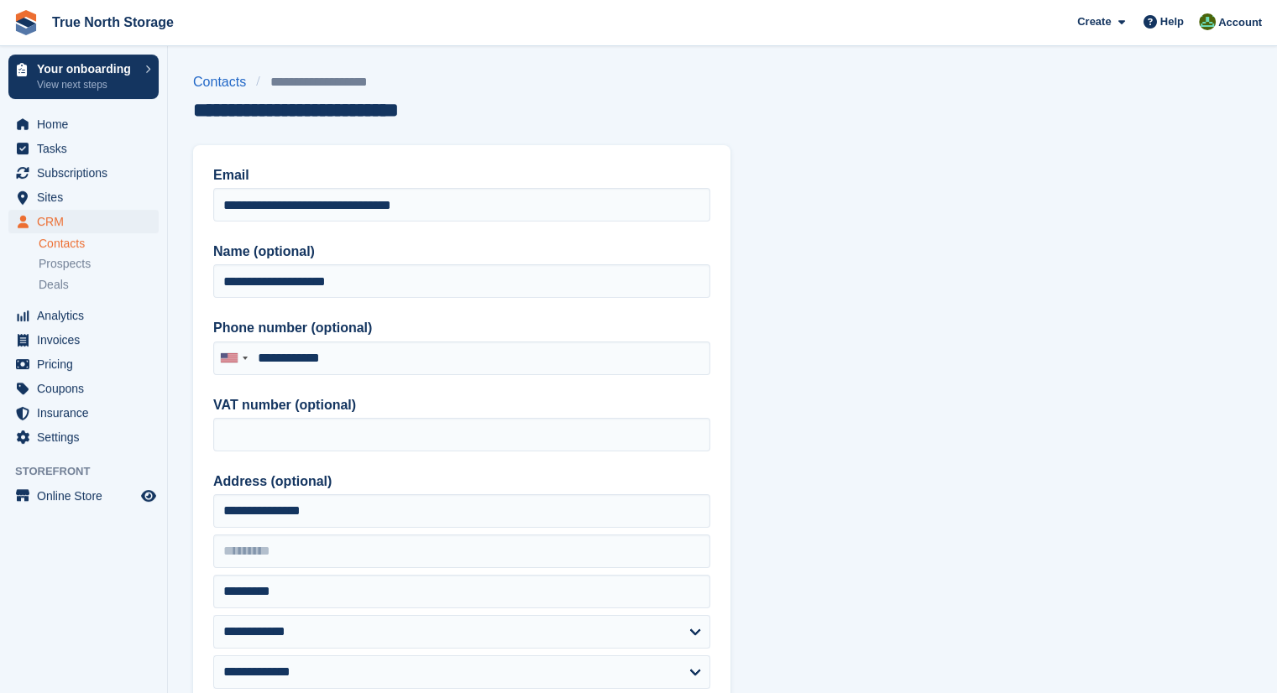
type input "**********"
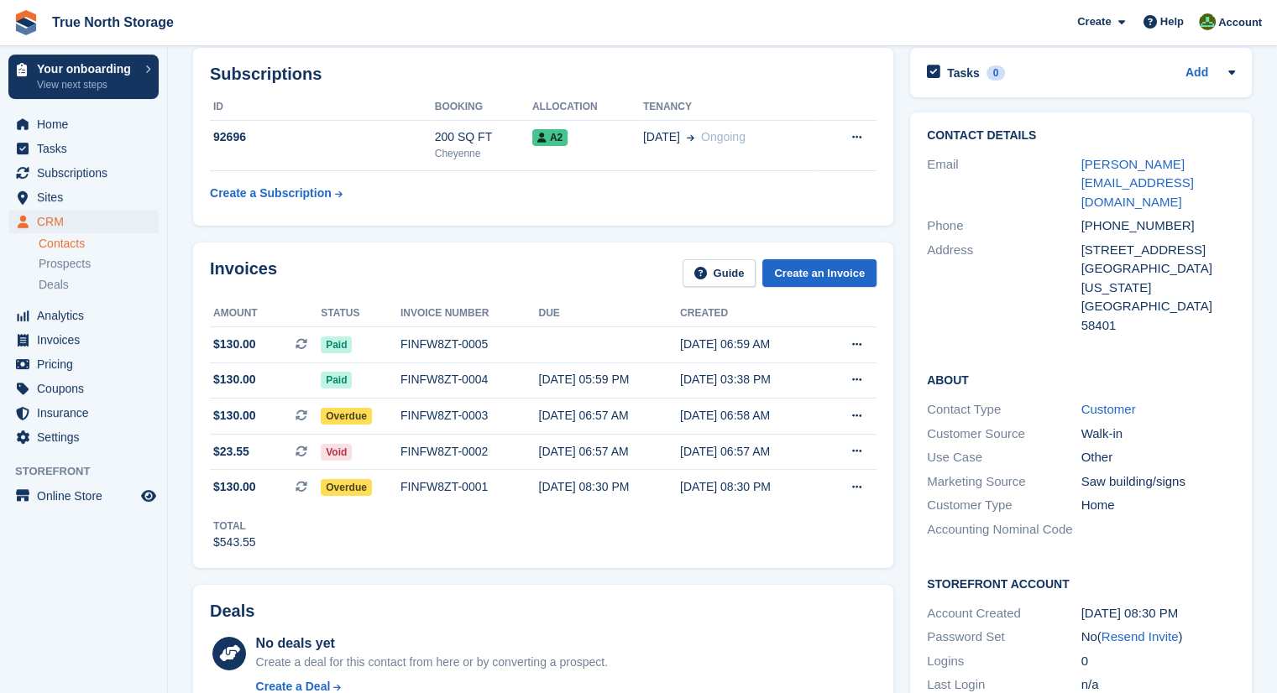
scroll to position [77, 0]
click at [849, 346] on button at bounding box center [856, 344] width 31 height 25
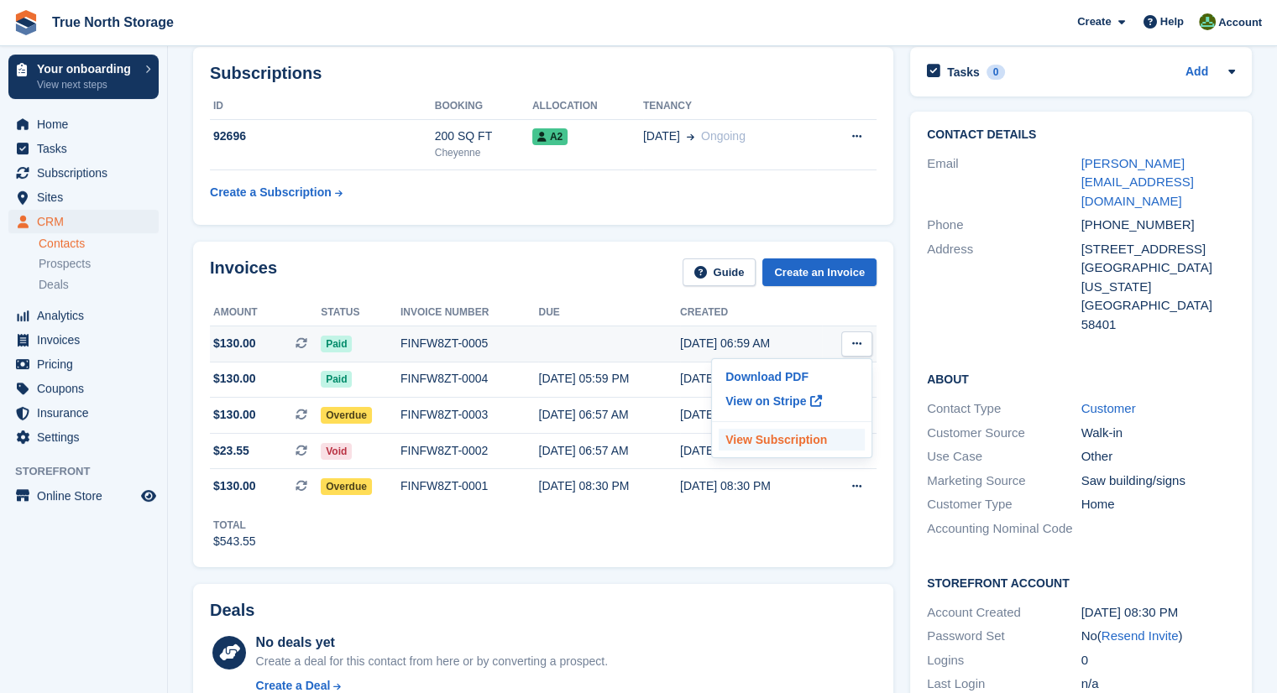
click at [772, 434] on p "View Subscription" at bounding box center [791, 440] width 146 height 22
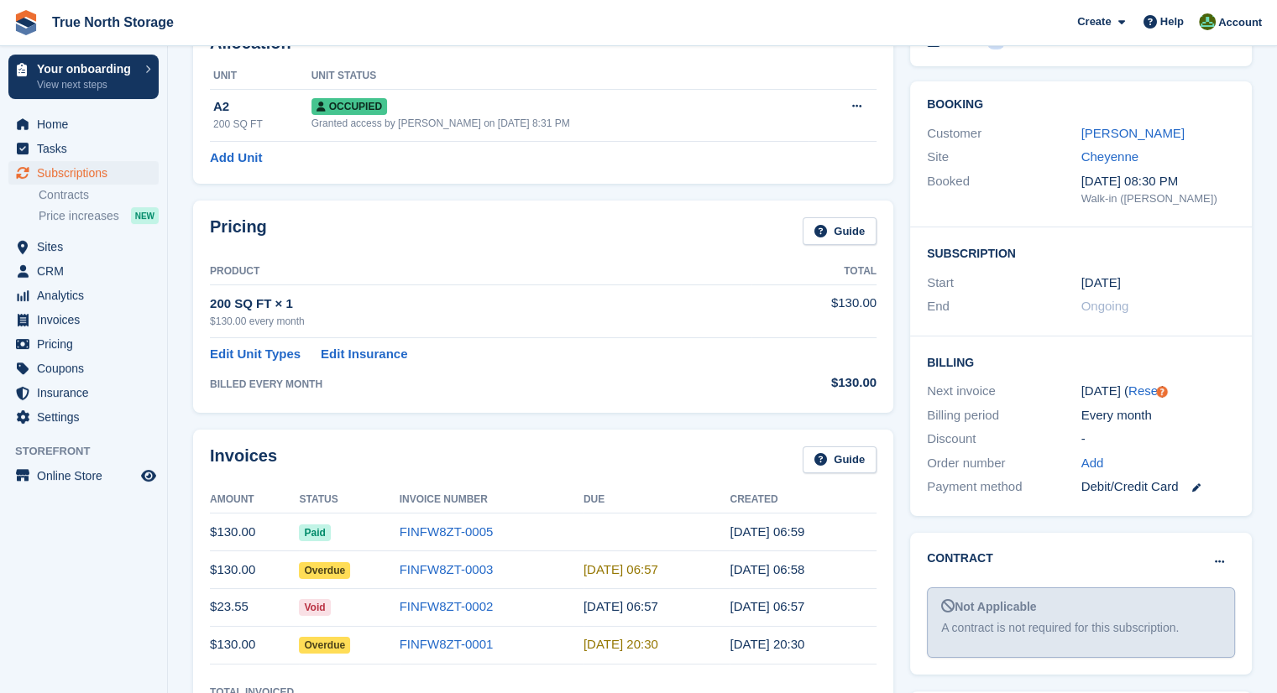
scroll to position [107, 0]
click at [1195, 484] on icon at bounding box center [1195, 487] width 8 height 8
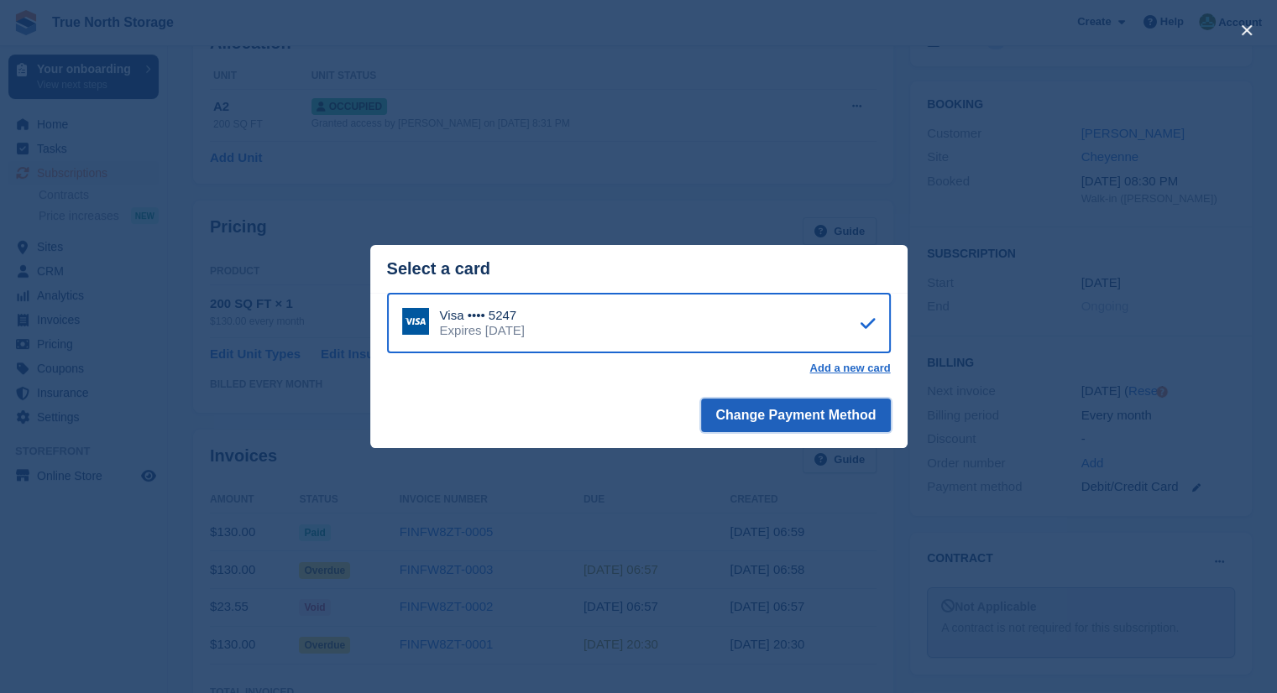
drag, startPoint x: 846, startPoint y: 421, endPoint x: 823, endPoint y: 409, distance: 26.3
click at [823, 409] on button "Change Payment Method" at bounding box center [795, 416] width 189 height 34
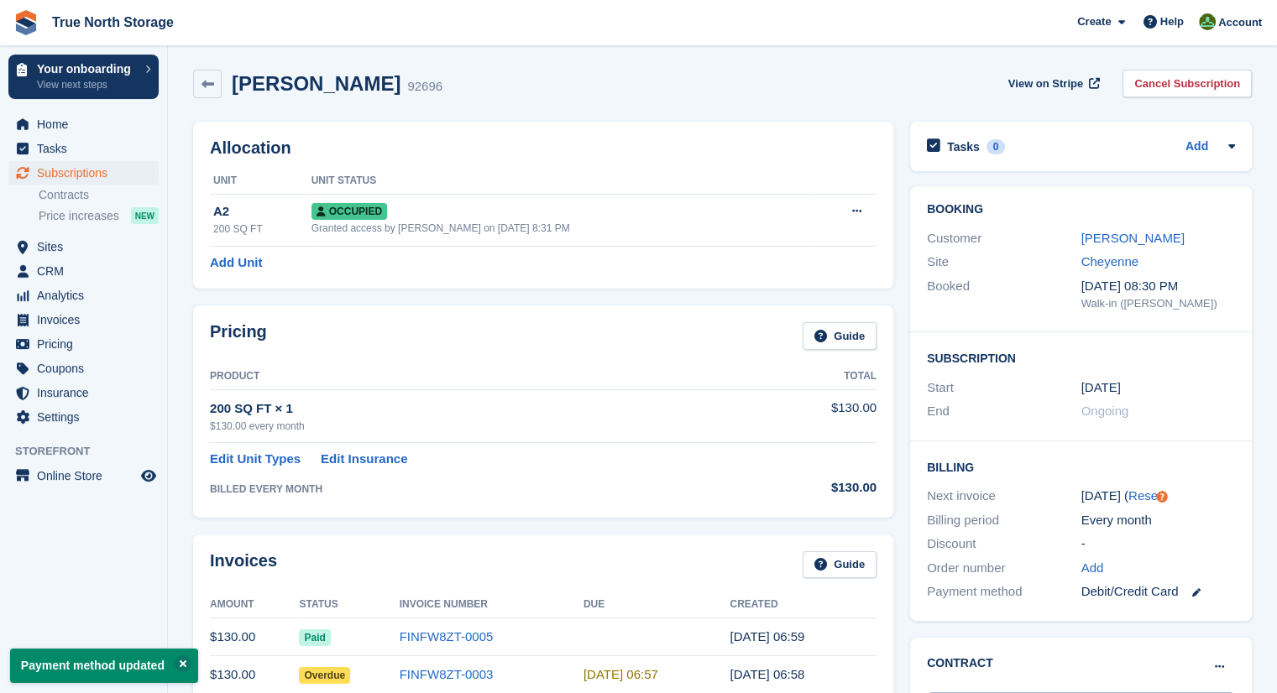
scroll to position [2, 0]
click at [1190, 595] on link at bounding box center [1189, 592] width 22 height 19
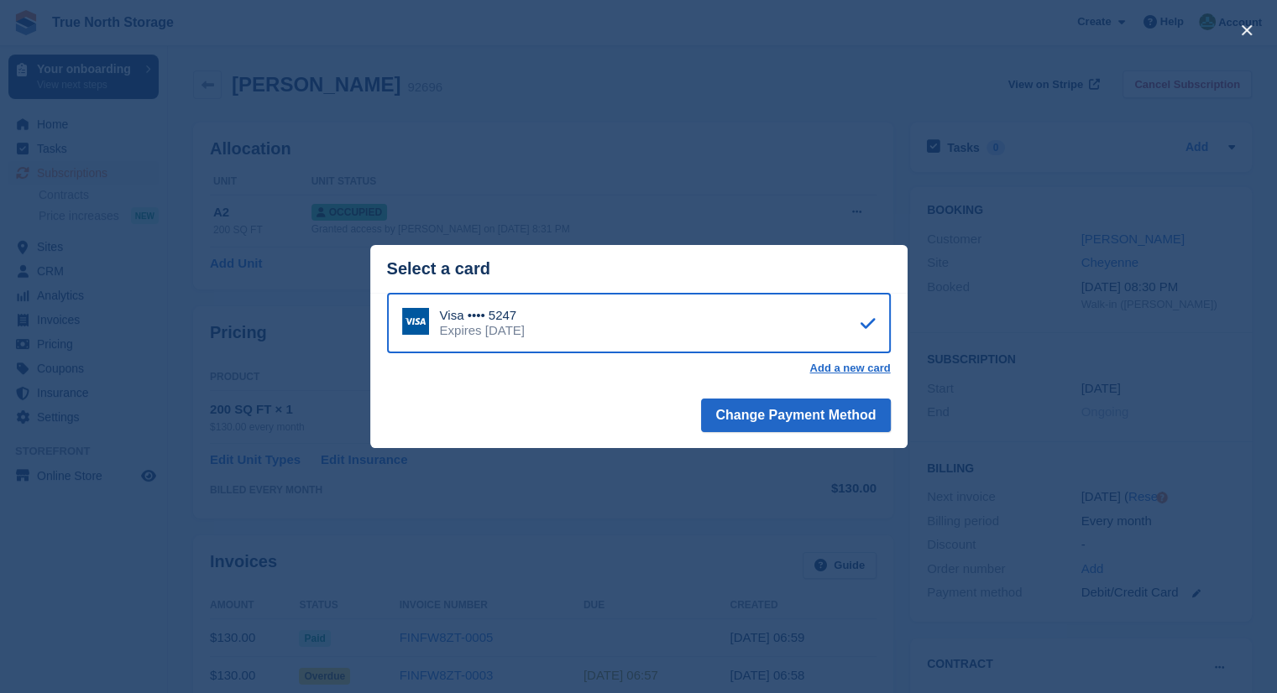
click at [665, 169] on div "close" at bounding box center [638, 346] width 1277 height 693
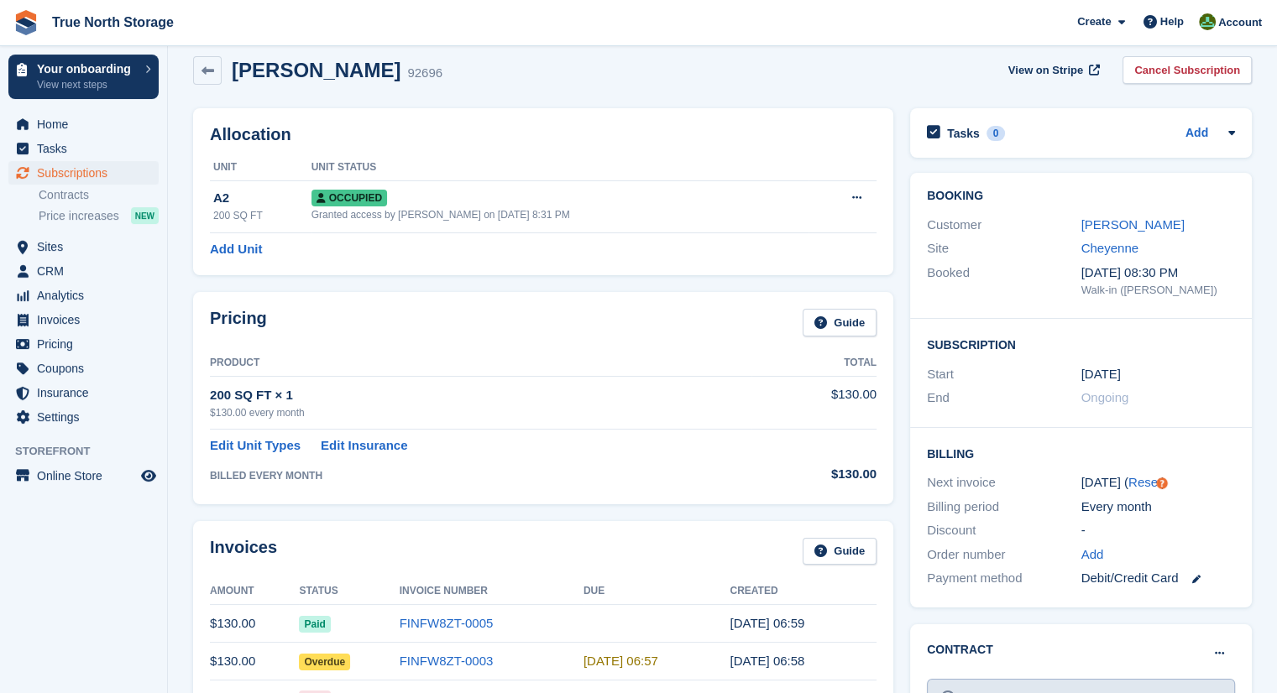
scroll to position [0, 0]
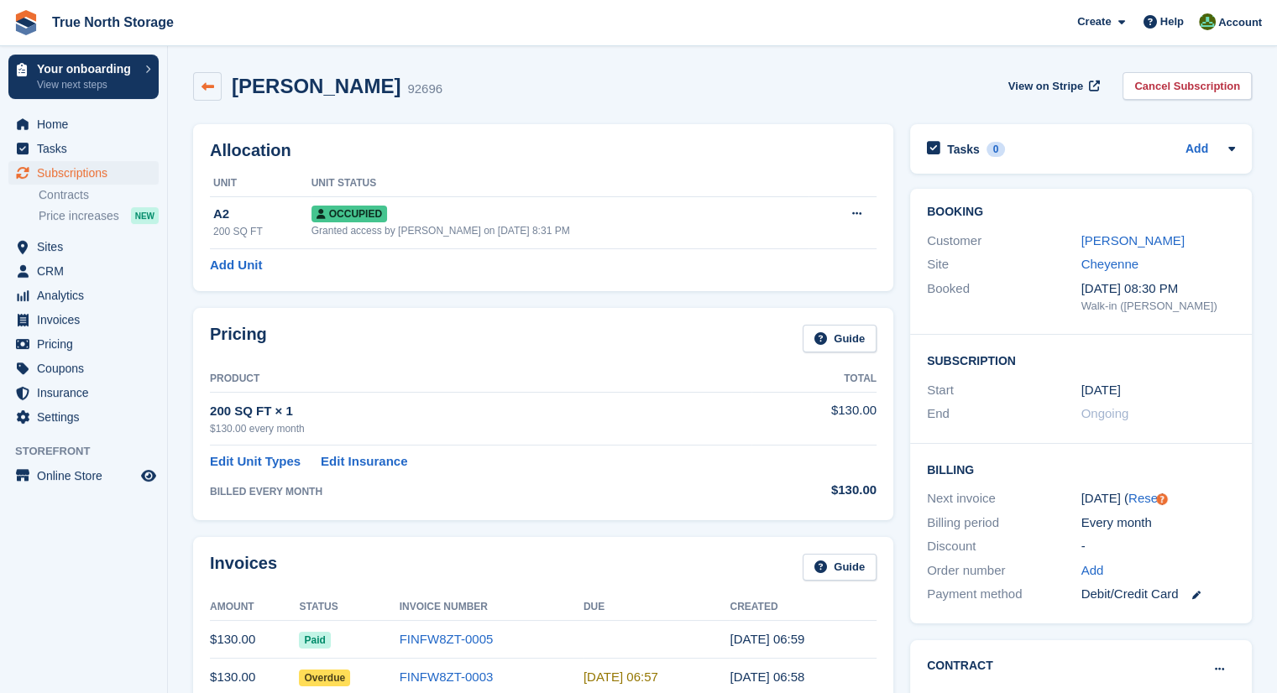
click at [214, 91] on link at bounding box center [207, 86] width 29 height 29
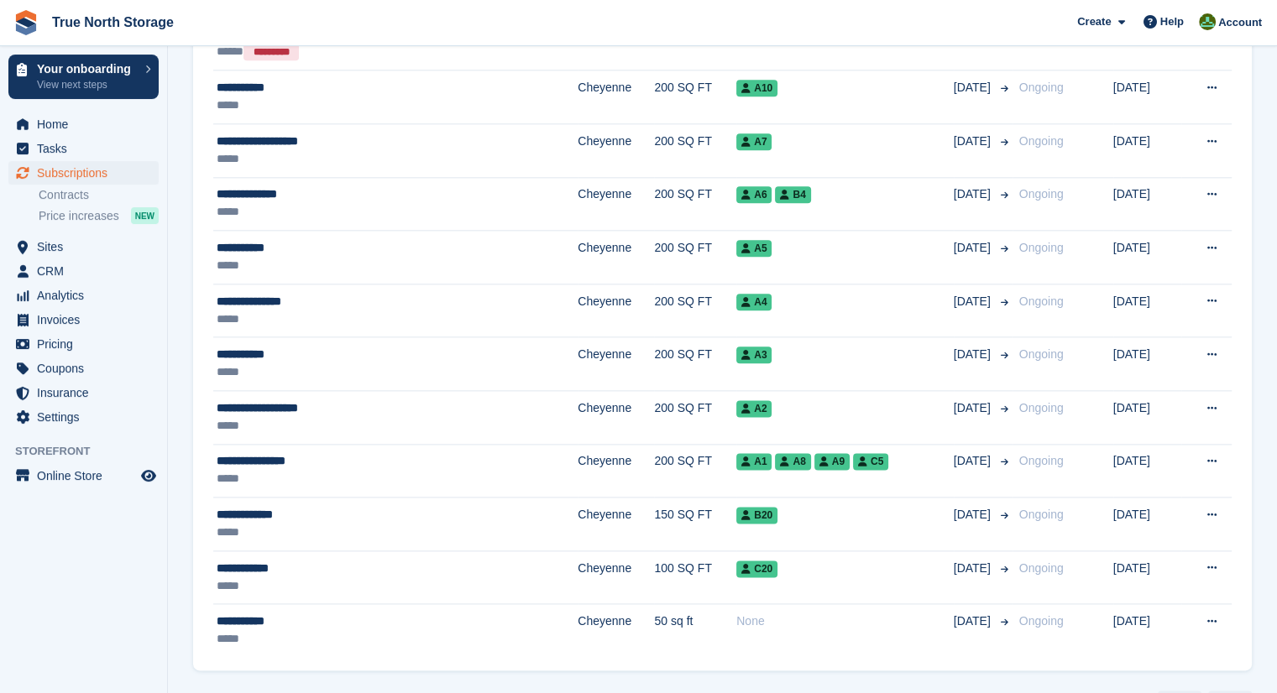
scroll to position [2024, 0]
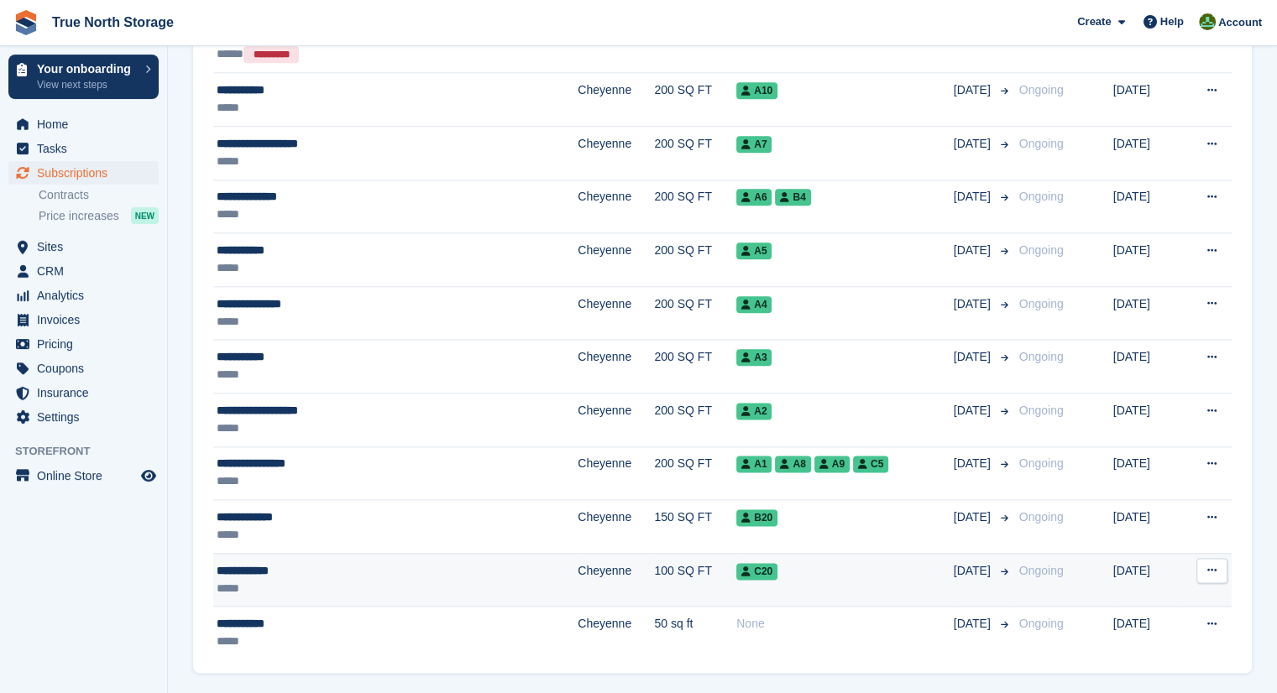
click at [267, 562] on div "**********" at bounding box center [343, 571] width 252 height 18
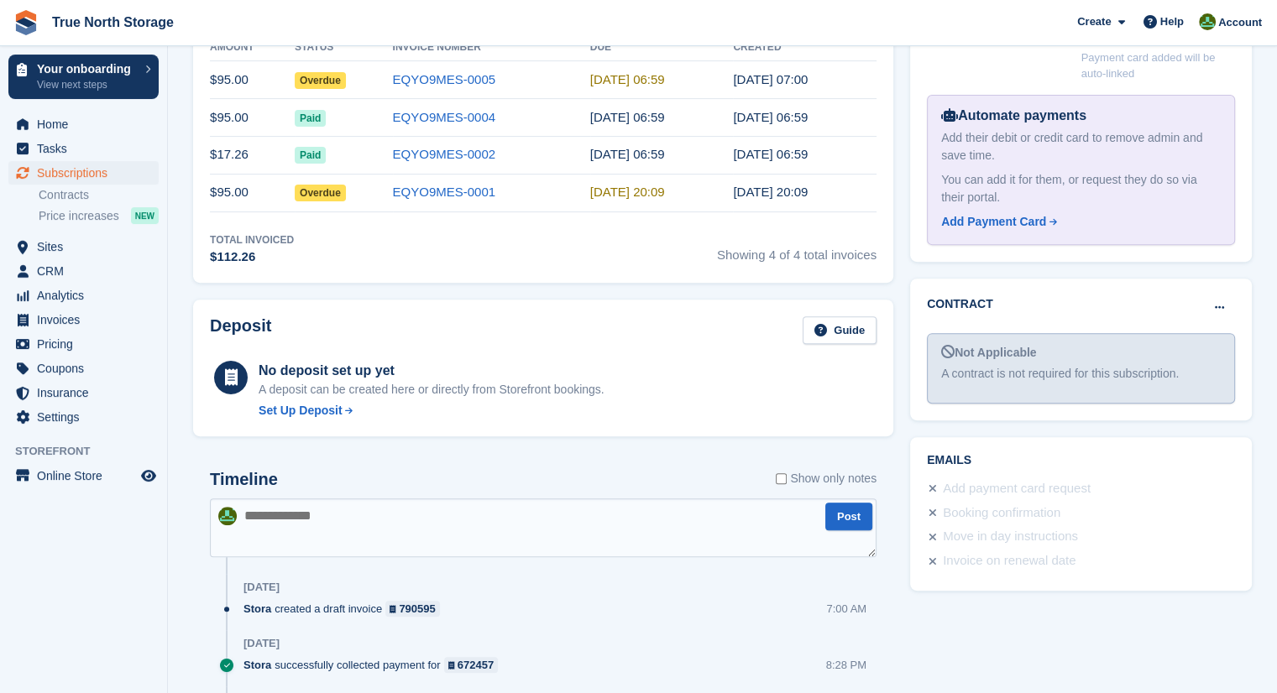
scroll to position [559, 0]
click at [406, 611] on div "790595" at bounding box center [417, 610] width 36 height 16
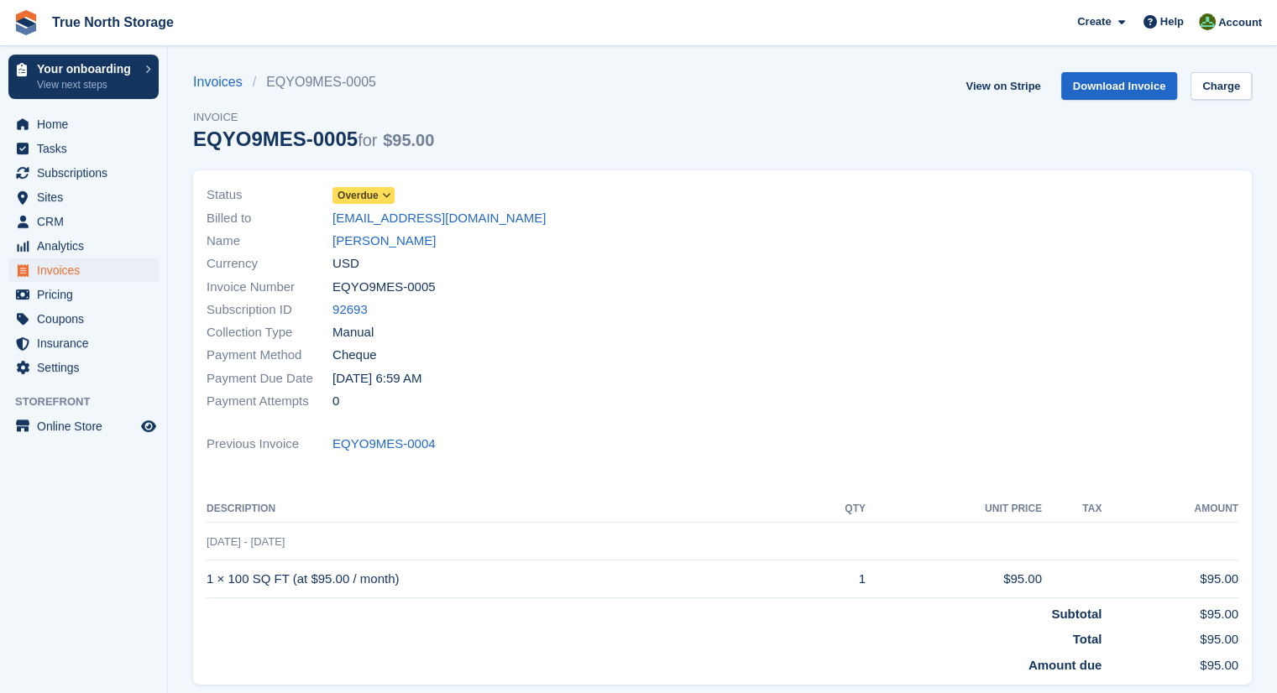
click at [500, 221] on div "Billed to [EMAIL_ADDRESS][DOMAIN_NAME]" at bounding box center [459, 217] width 506 height 23
drag, startPoint x: 394, startPoint y: 218, endPoint x: 726, endPoint y: 227, distance: 332.5
click at [726, 227] on div at bounding box center [986, 298] width 526 height 249
click at [220, 79] on link "Invoices" at bounding box center [223, 82] width 60 height 20
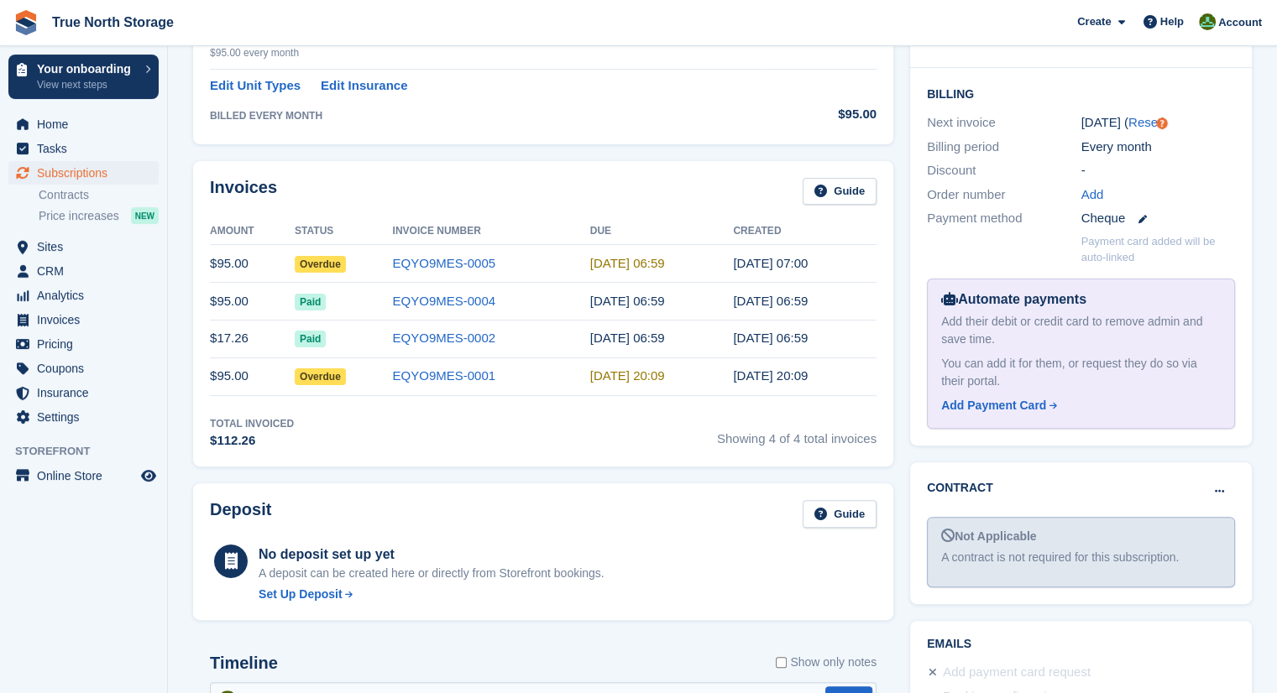
scroll to position [374, 0]
click at [1141, 219] on icon at bounding box center [1142, 221] width 8 height 8
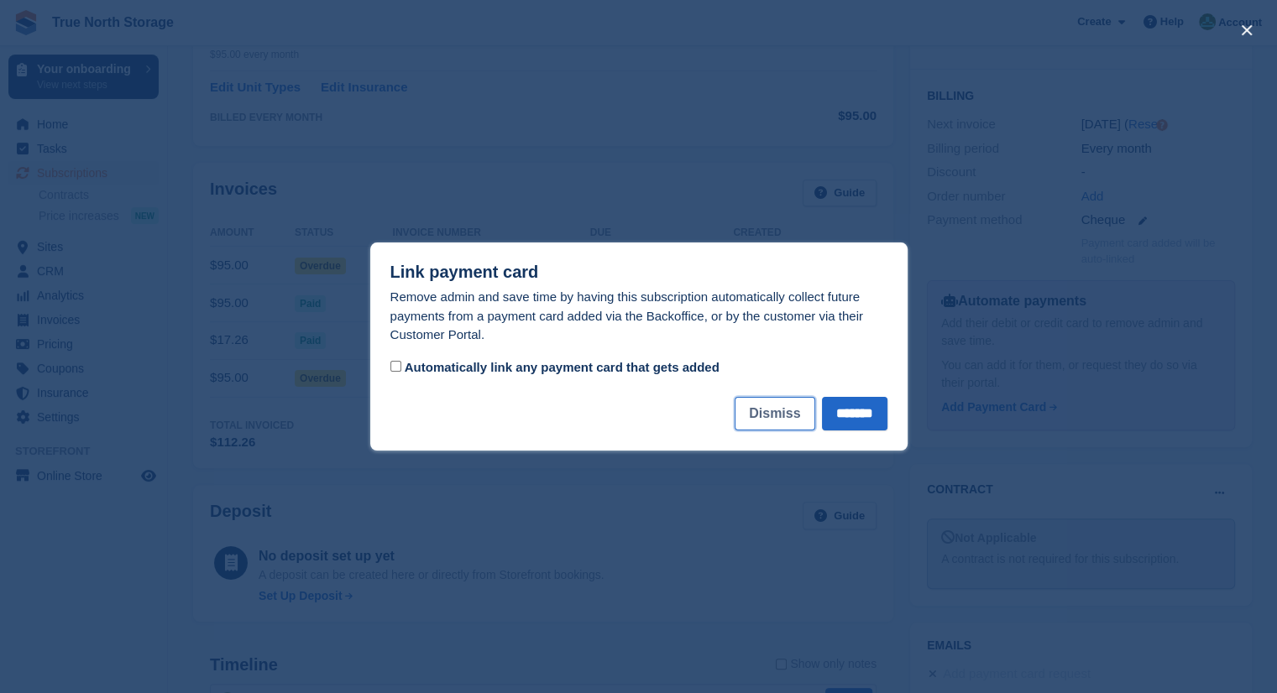
click at [761, 420] on button "Dismiss" at bounding box center [774, 414] width 80 height 34
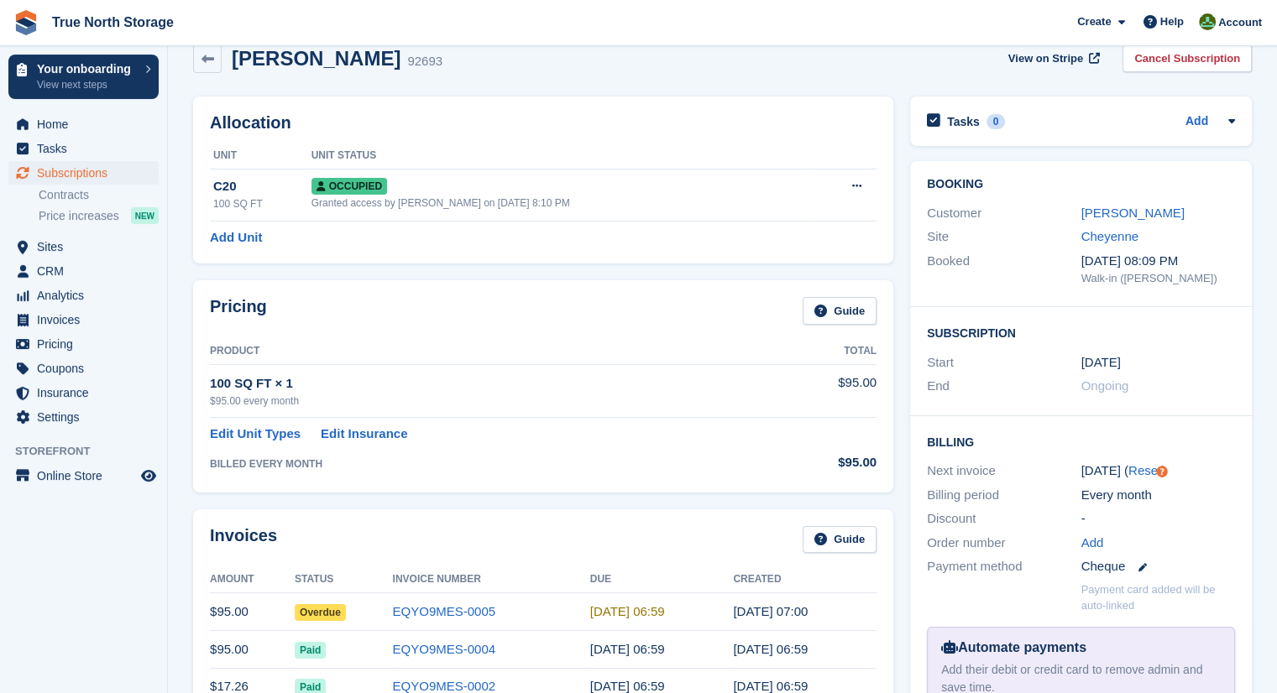
scroll to position [0, 0]
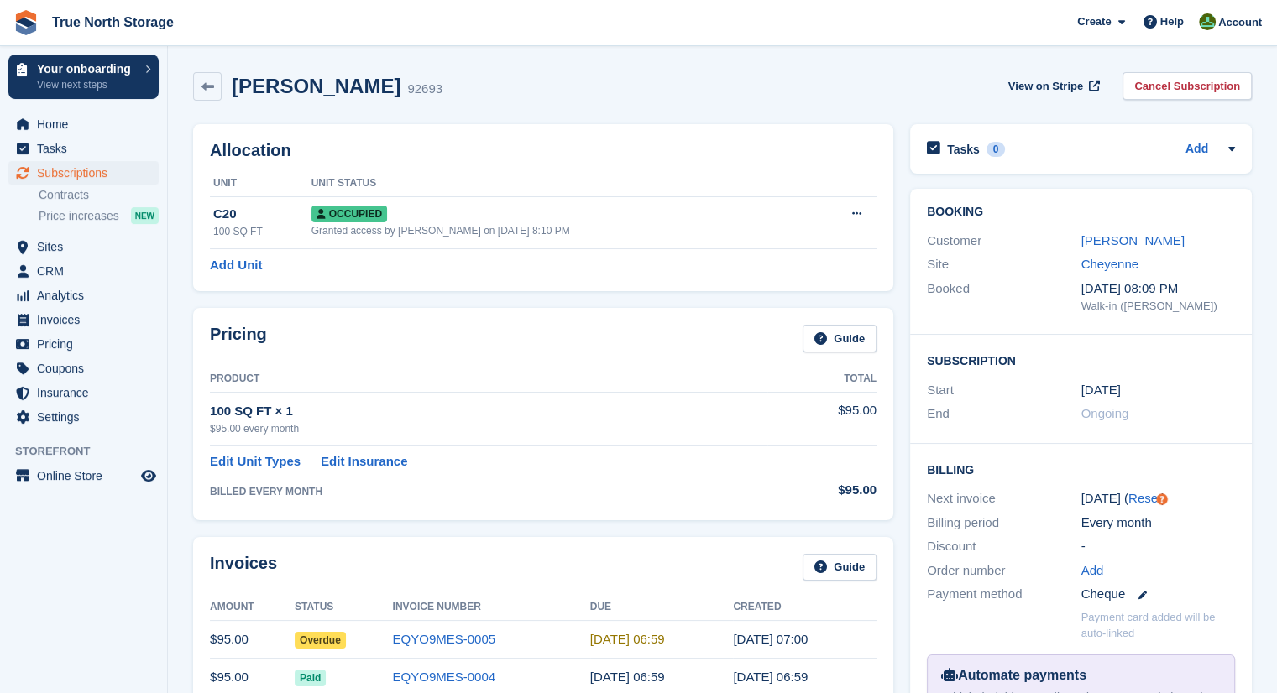
click at [273, 82] on h2 "[PERSON_NAME]" at bounding box center [316, 86] width 169 height 23
click at [1110, 239] on link "[PERSON_NAME]" at bounding box center [1132, 240] width 103 height 14
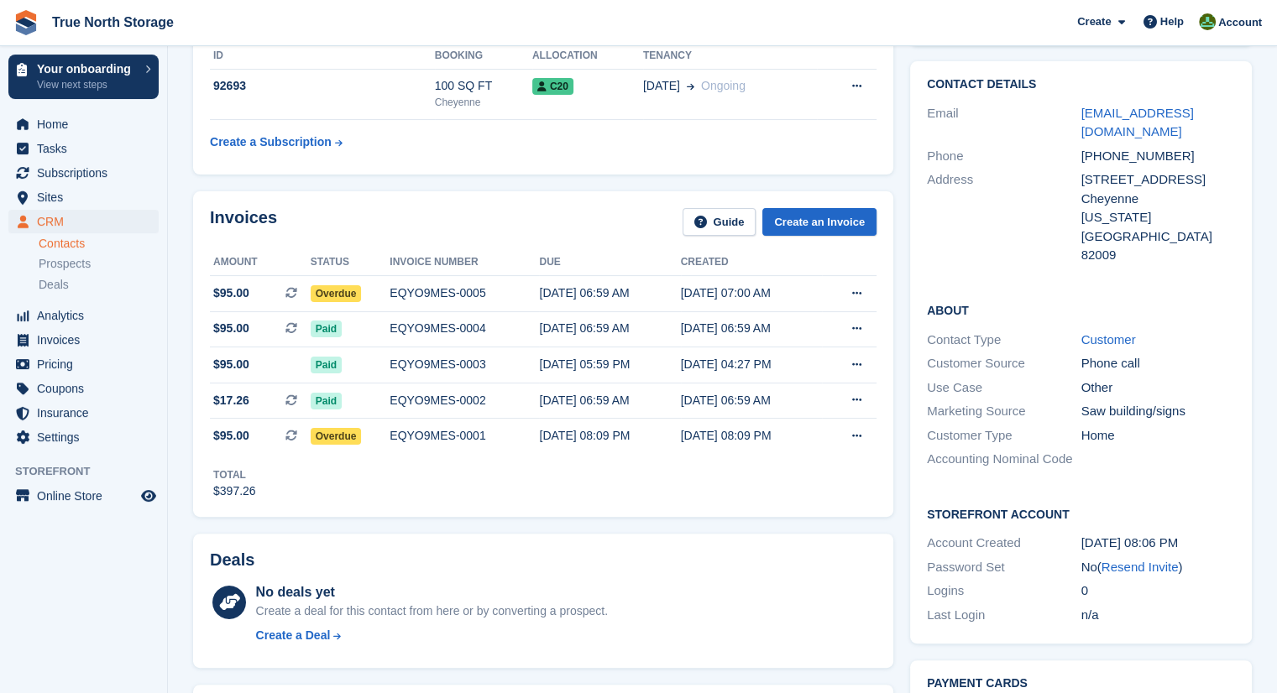
scroll to position [321, 0]
click at [854, 290] on icon at bounding box center [856, 294] width 9 height 11
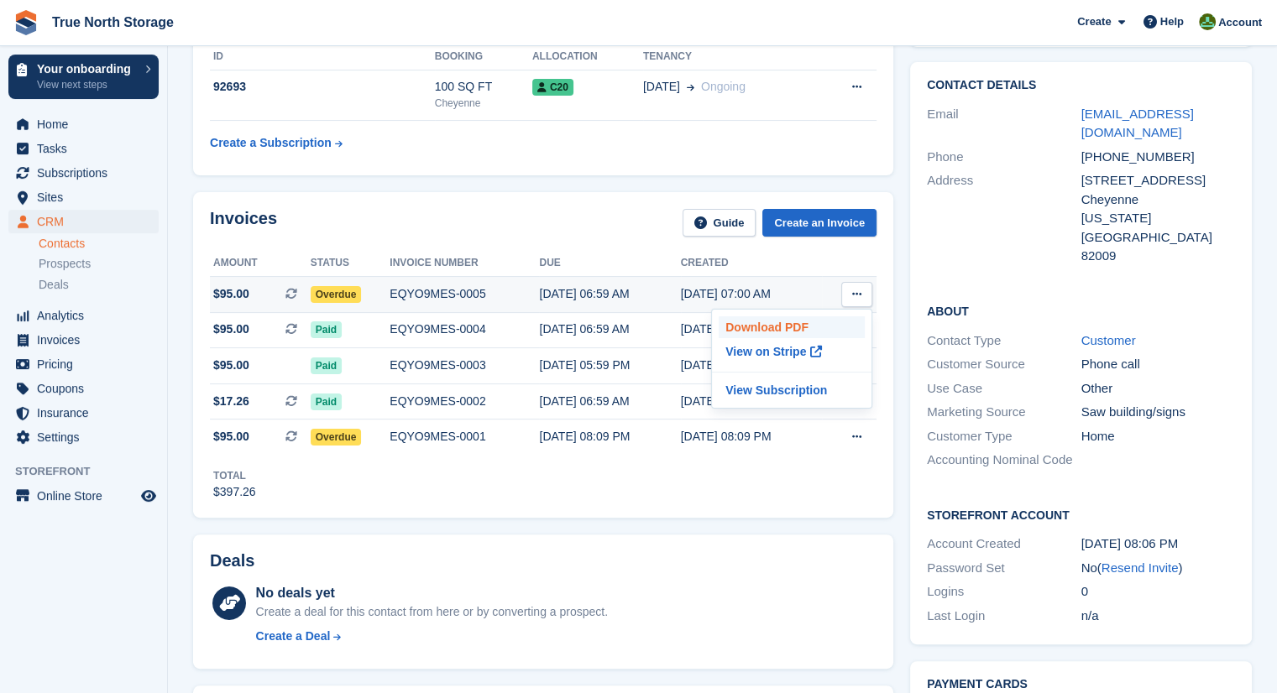
click at [780, 331] on p "Download PDF" at bounding box center [791, 327] width 146 height 22
click at [518, 225] on div "Invoices Guide Create an Invoice" at bounding box center [543, 228] width 666 height 38
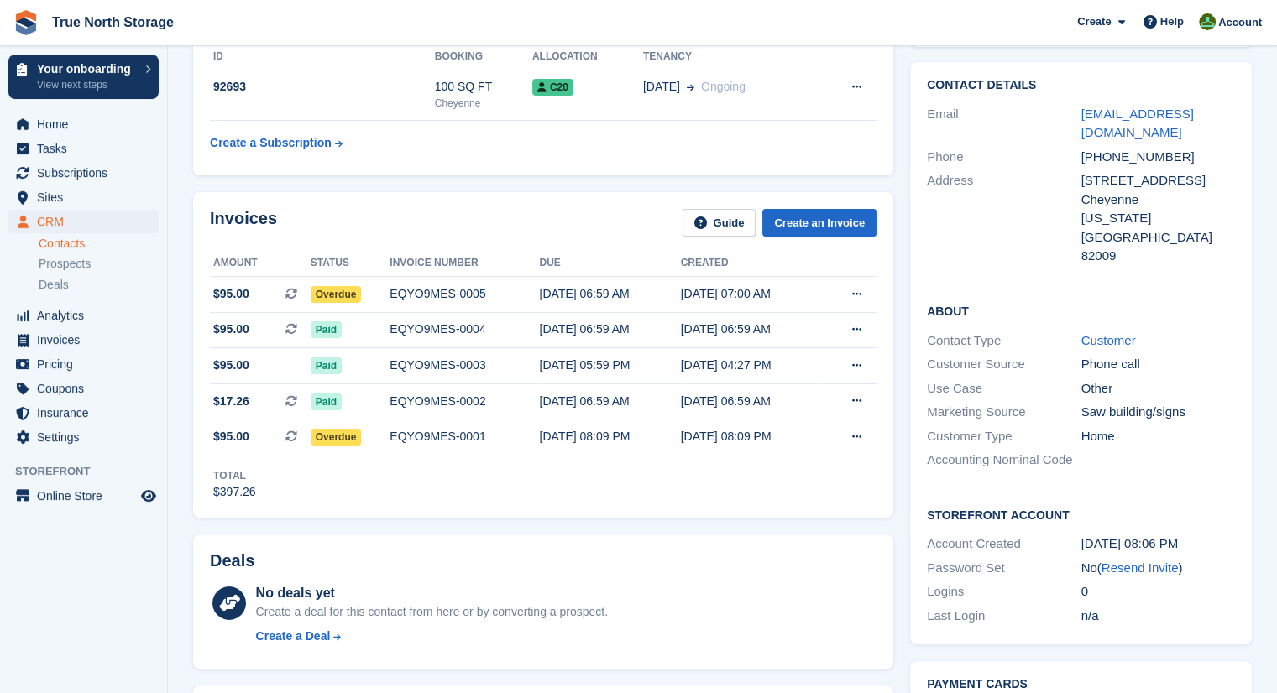
click at [518, 225] on div "Invoices Guide Create an Invoice" at bounding box center [543, 228] width 666 height 38
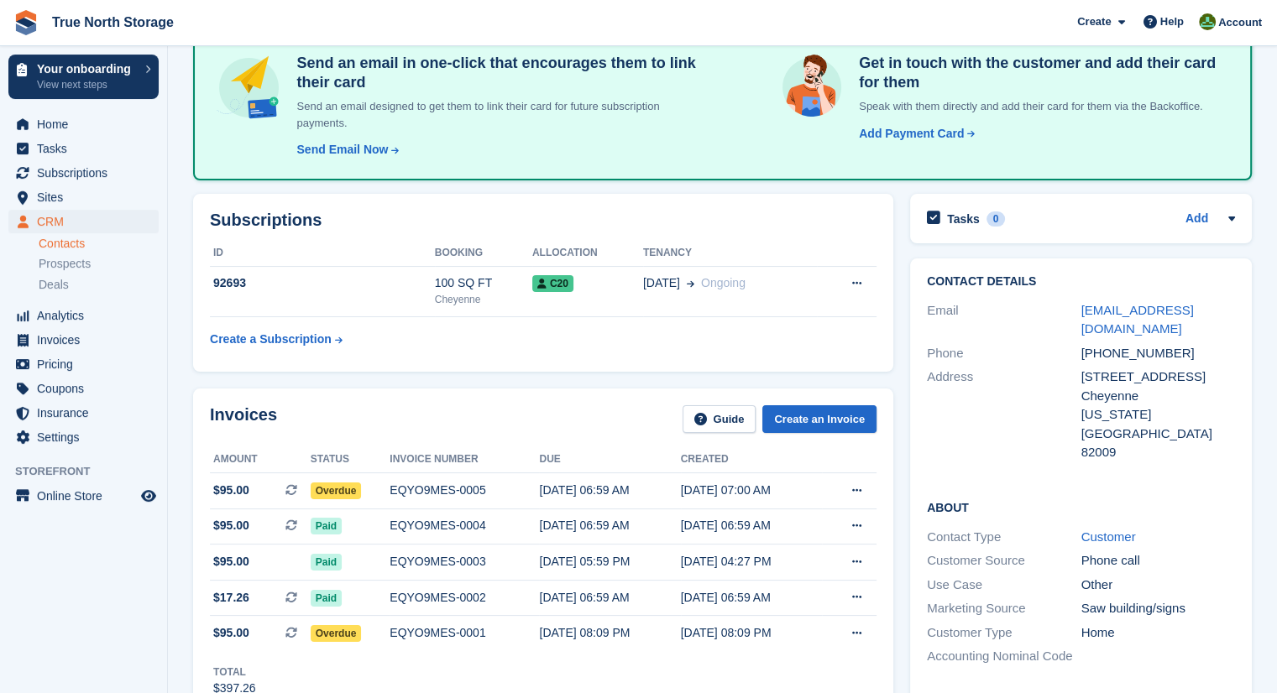
scroll to position [124, 0]
click at [718, 419] on link "Guide" at bounding box center [719, 419] width 74 height 28
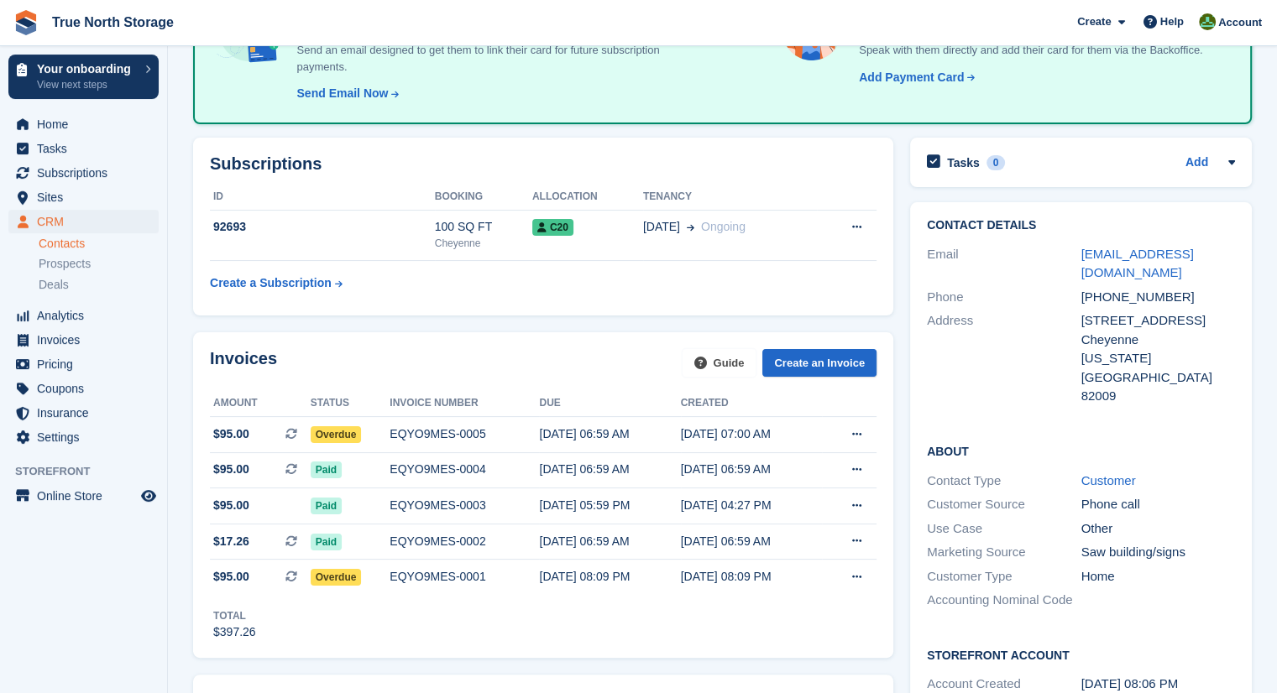
scroll to position [181, 0]
click at [332, 432] on span "Overdue" at bounding box center [336, 434] width 51 height 17
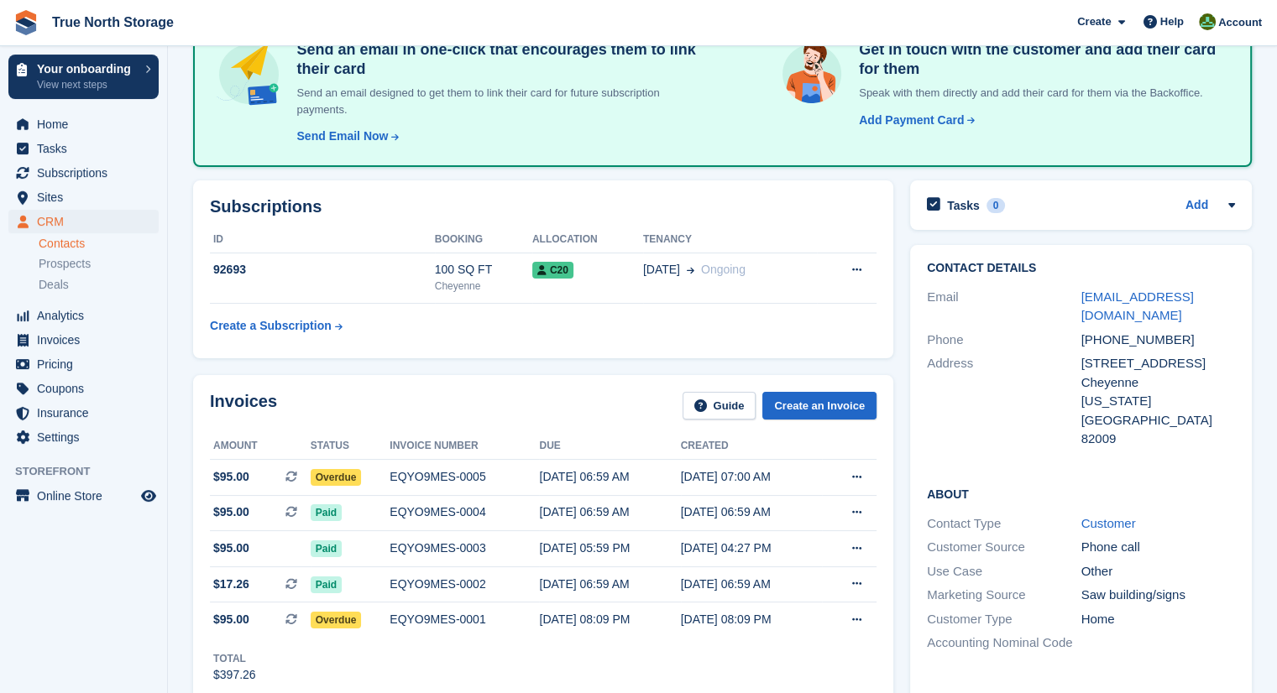
scroll to position [139, 0]
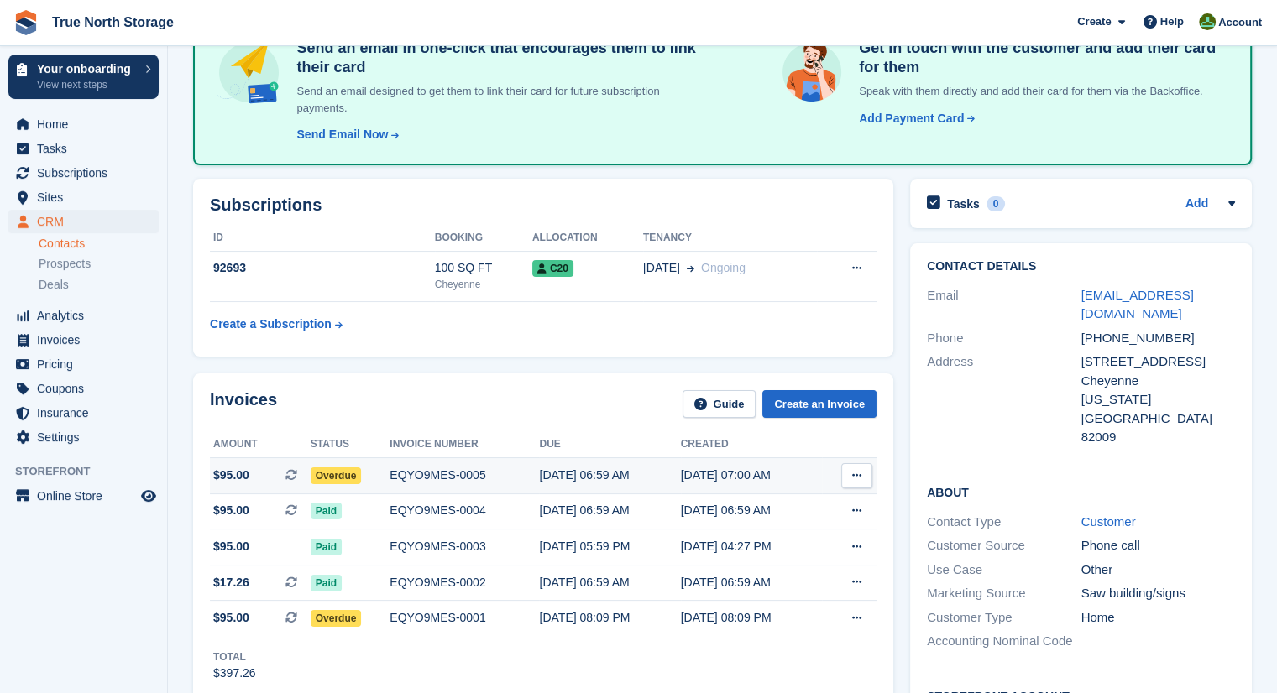
click at [863, 477] on button at bounding box center [856, 475] width 31 height 25
click at [409, 473] on div "EQYO9MES-0005" at bounding box center [463, 476] width 149 height 18
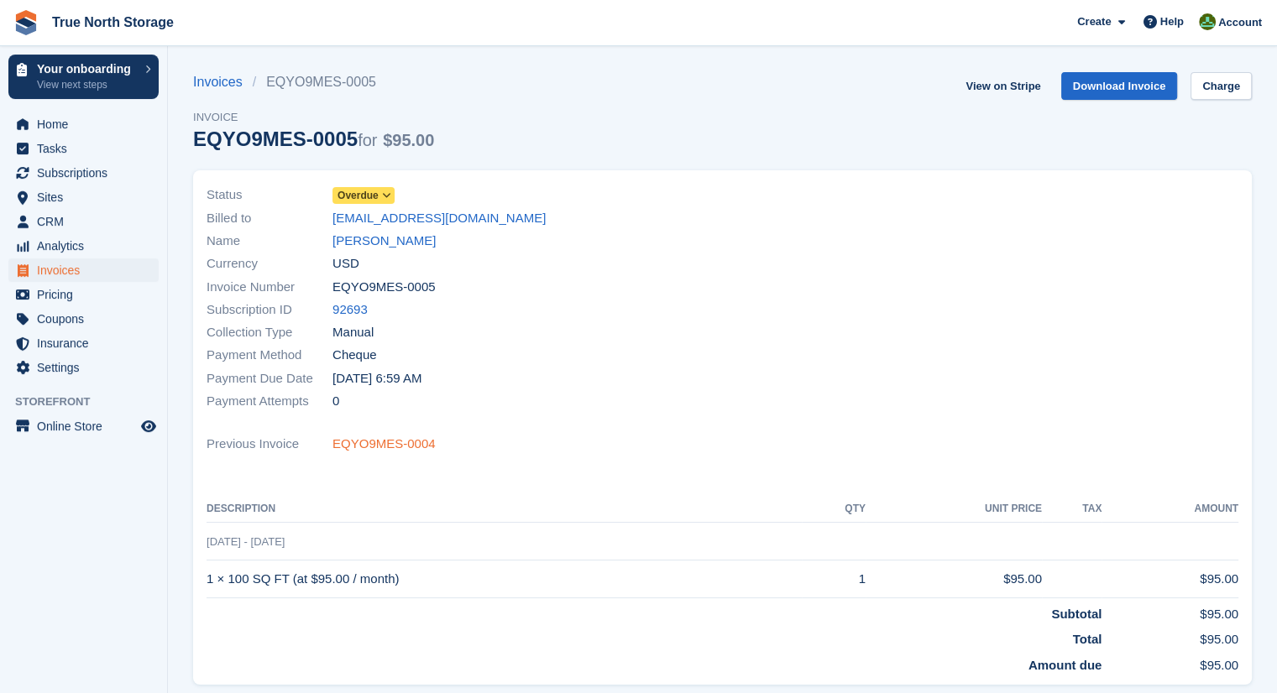
click at [399, 441] on link "EQYO9MES-0004" at bounding box center [383, 444] width 103 height 19
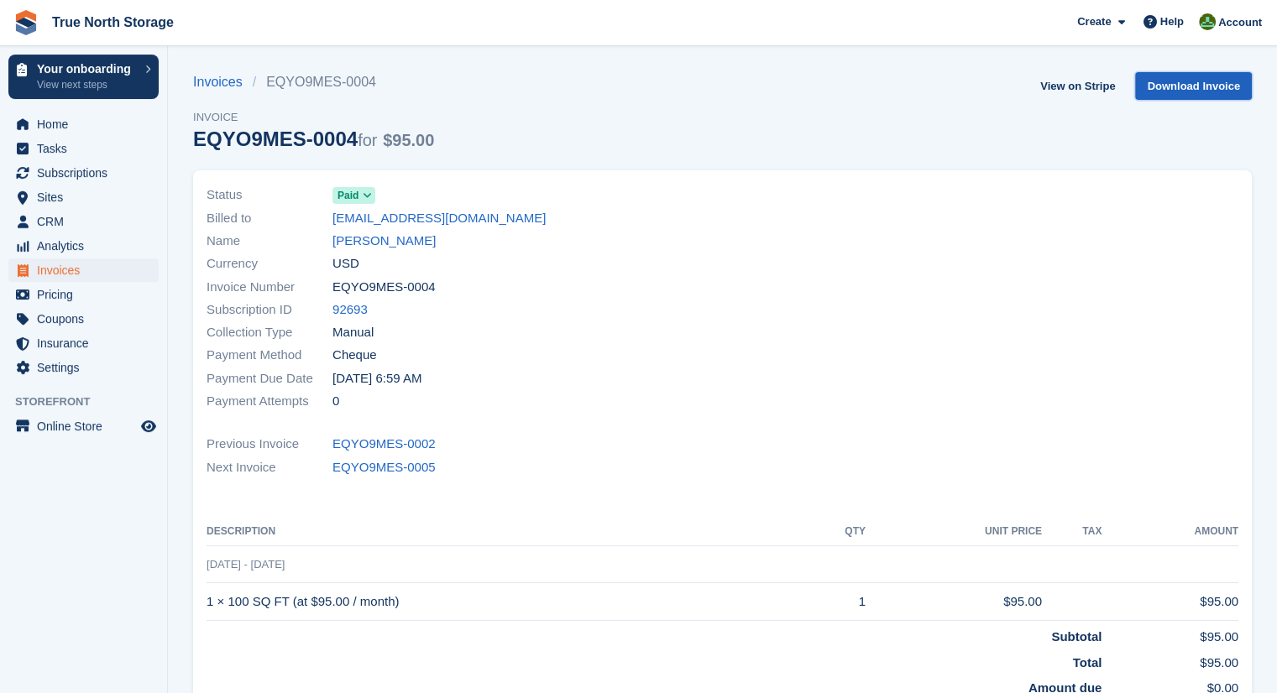
click at [1150, 81] on link "Download Invoice" at bounding box center [1193, 86] width 117 height 28
click at [59, 269] on span "Invoices" at bounding box center [87, 271] width 101 height 24
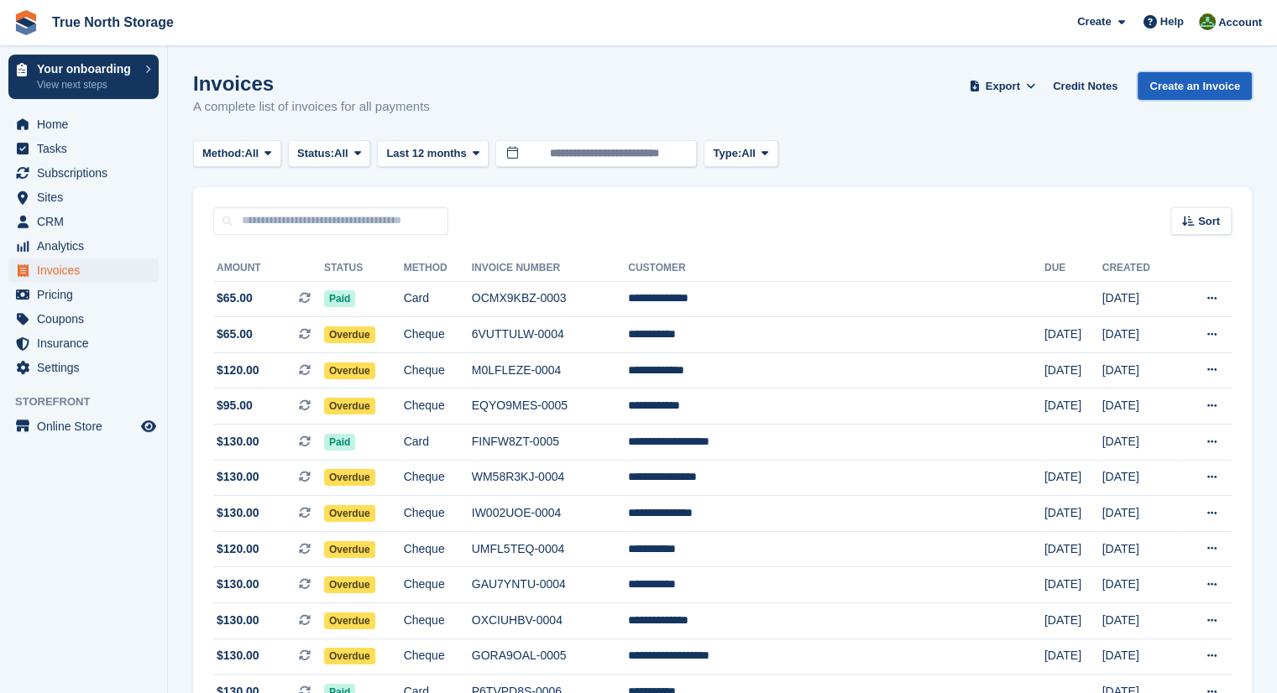
click at [1199, 91] on link "Create an Invoice" at bounding box center [1194, 86] width 114 height 28
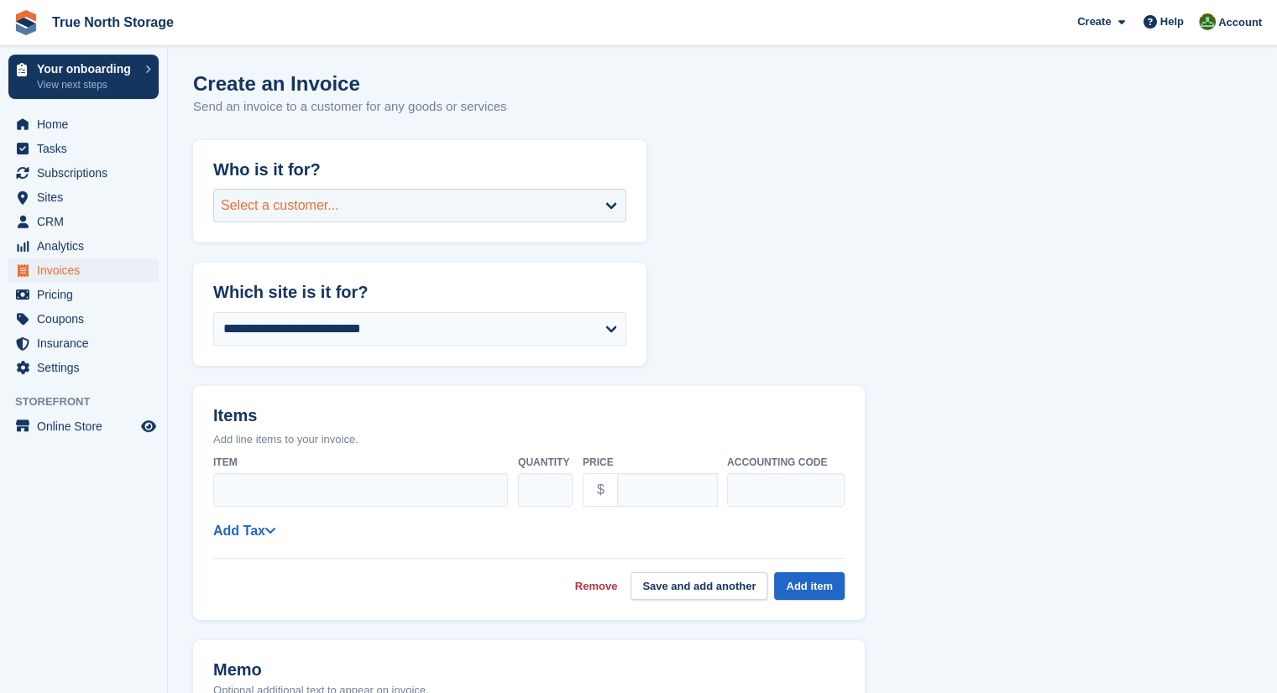
click at [462, 216] on div "Select a customer..." at bounding box center [419, 206] width 413 height 34
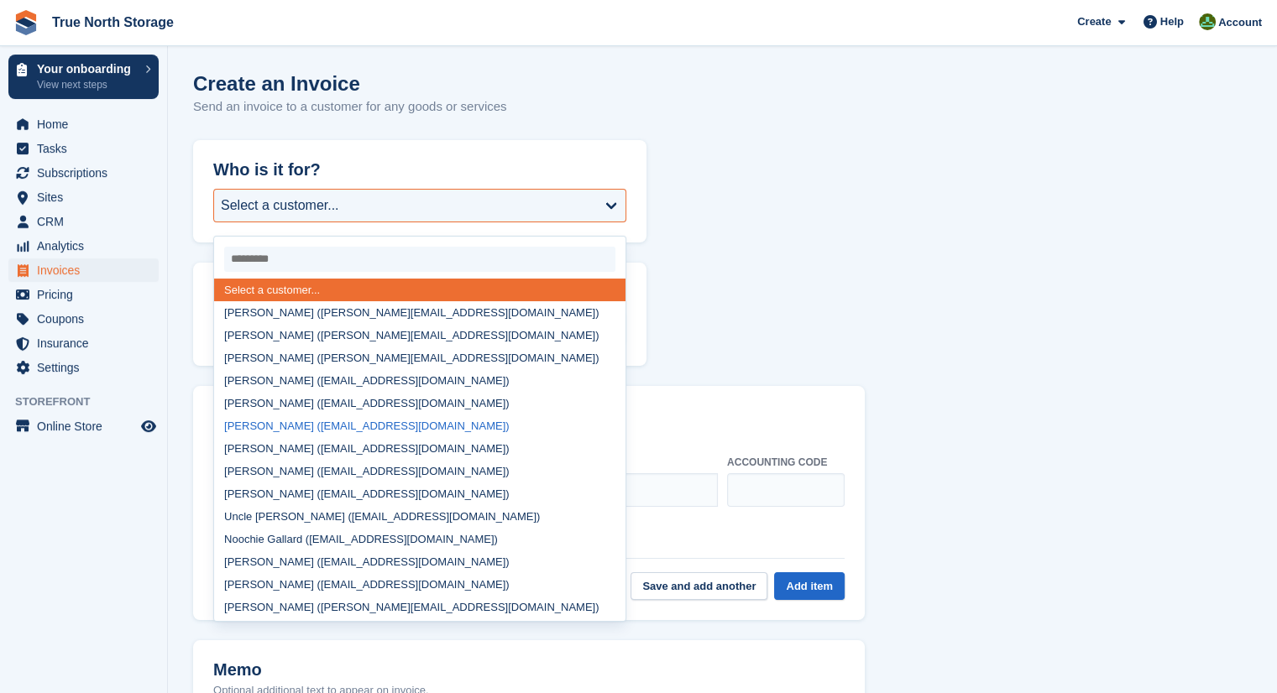
click at [413, 431] on div "[PERSON_NAME] ([EMAIL_ADDRESS][DOMAIN_NAME])" at bounding box center [419, 426] width 411 height 23
select select "******"
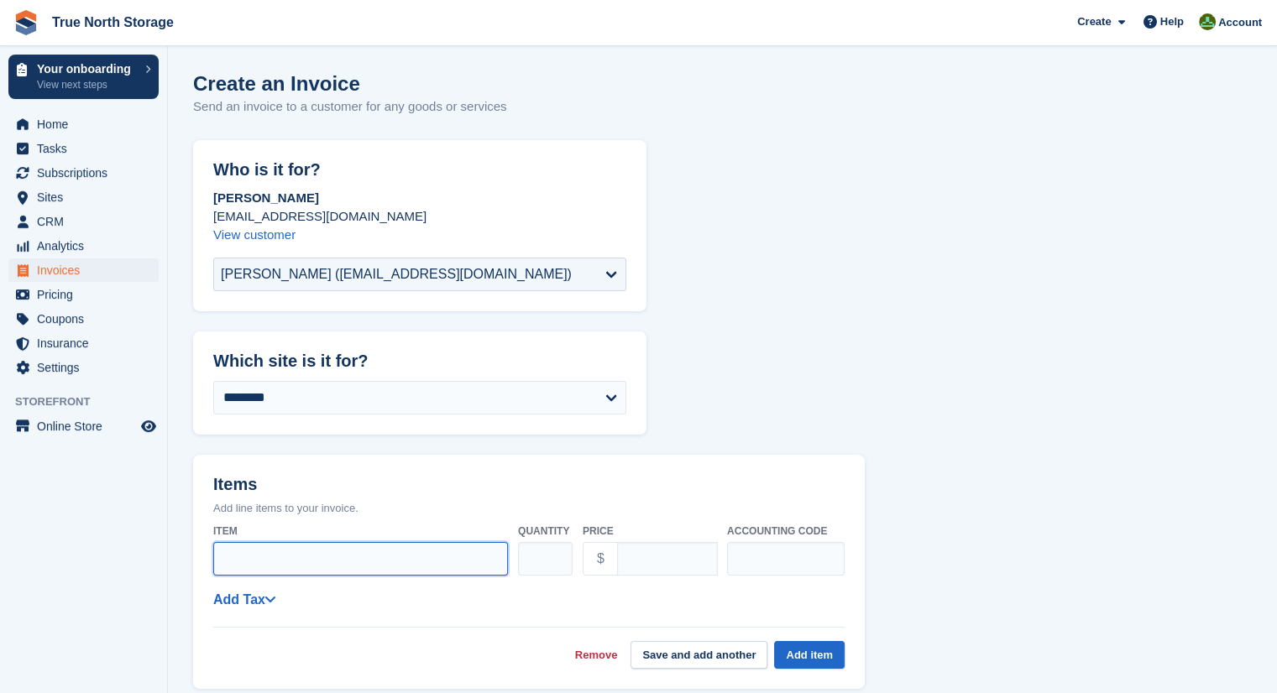
click at [374, 557] on input "Item" at bounding box center [360, 559] width 295 height 34
drag, startPoint x: 302, startPoint y: 556, endPoint x: 102, endPoint y: 541, distance: 201.1
click at [102, 541] on div "Your onboarding View next steps Home Tasks Subscriptions Subscriptions Subscrip…" at bounding box center [638, 644] width 1277 height 1289
type input "**********"
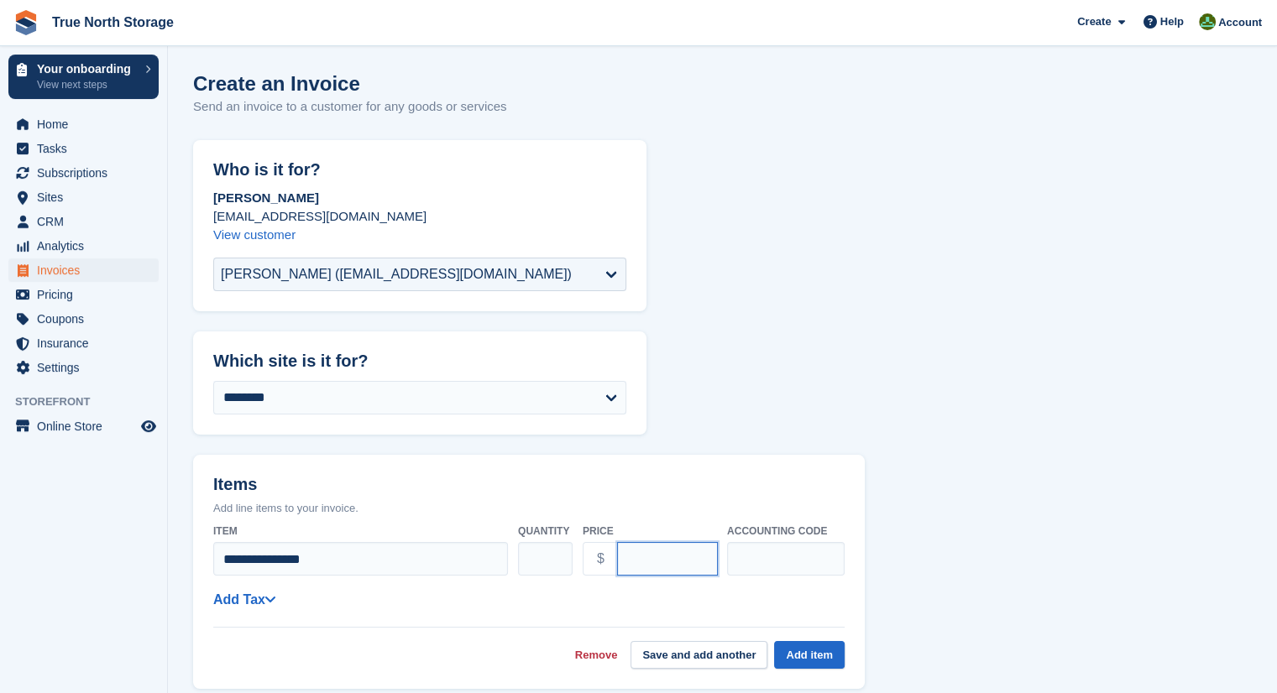
drag, startPoint x: 686, startPoint y: 568, endPoint x: 631, endPoint y: 538, distance: 62.4
click at [631, 538] on div "Price $ ****" at bounding box center [650, 547] width 134 height 60
type input "*****"
click at [816, 650] on button "Add item" at bounding box center [809, 655] width 71 height 28
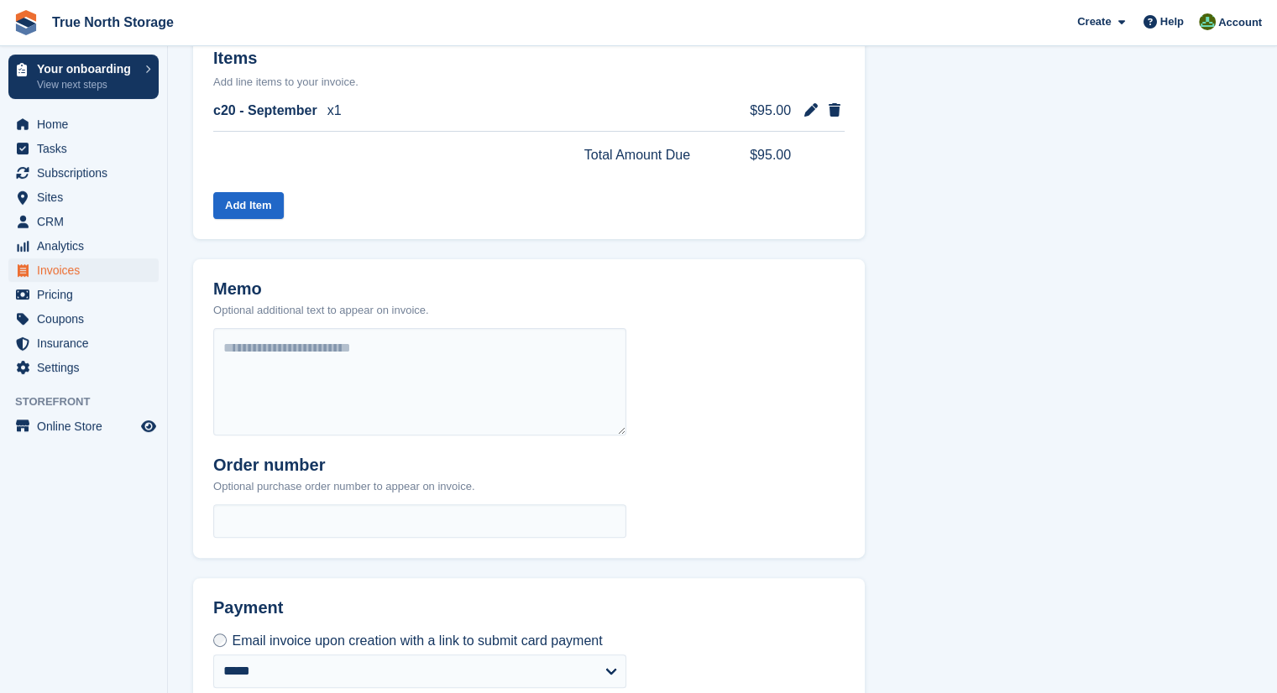
scroll to position [432, 0]
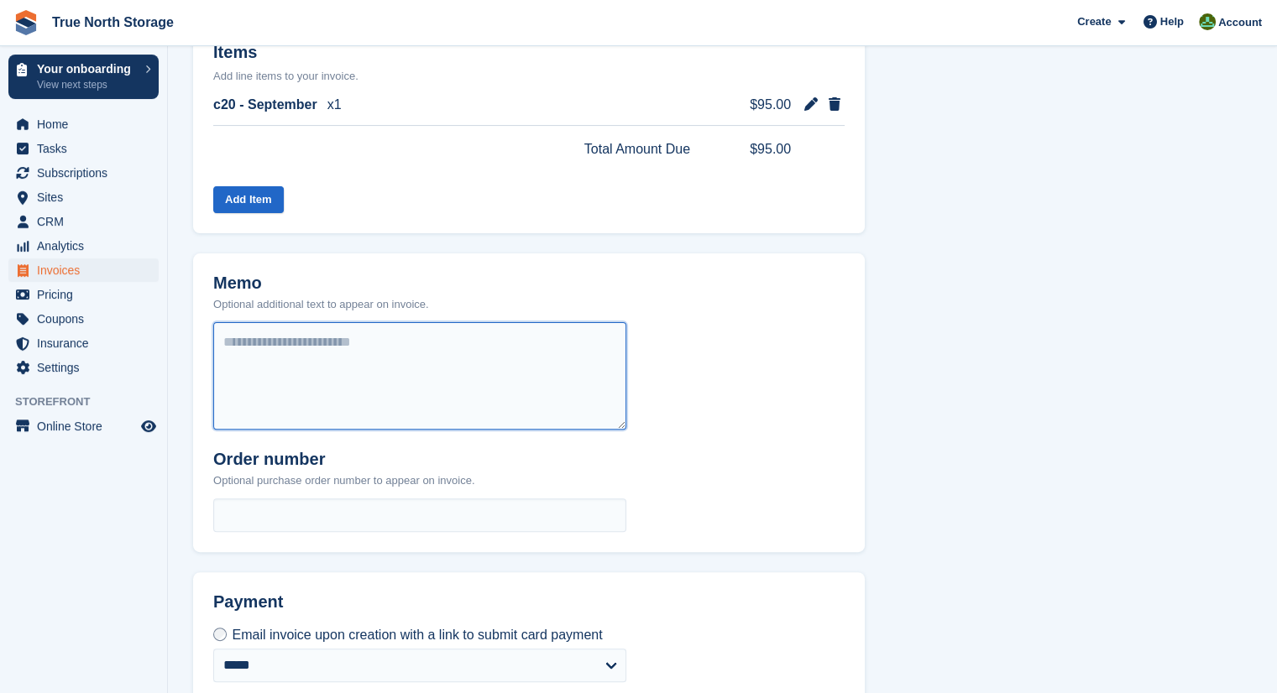
click at [291, 379] on textarea at bounding box center [419, 375] width 413 height 107
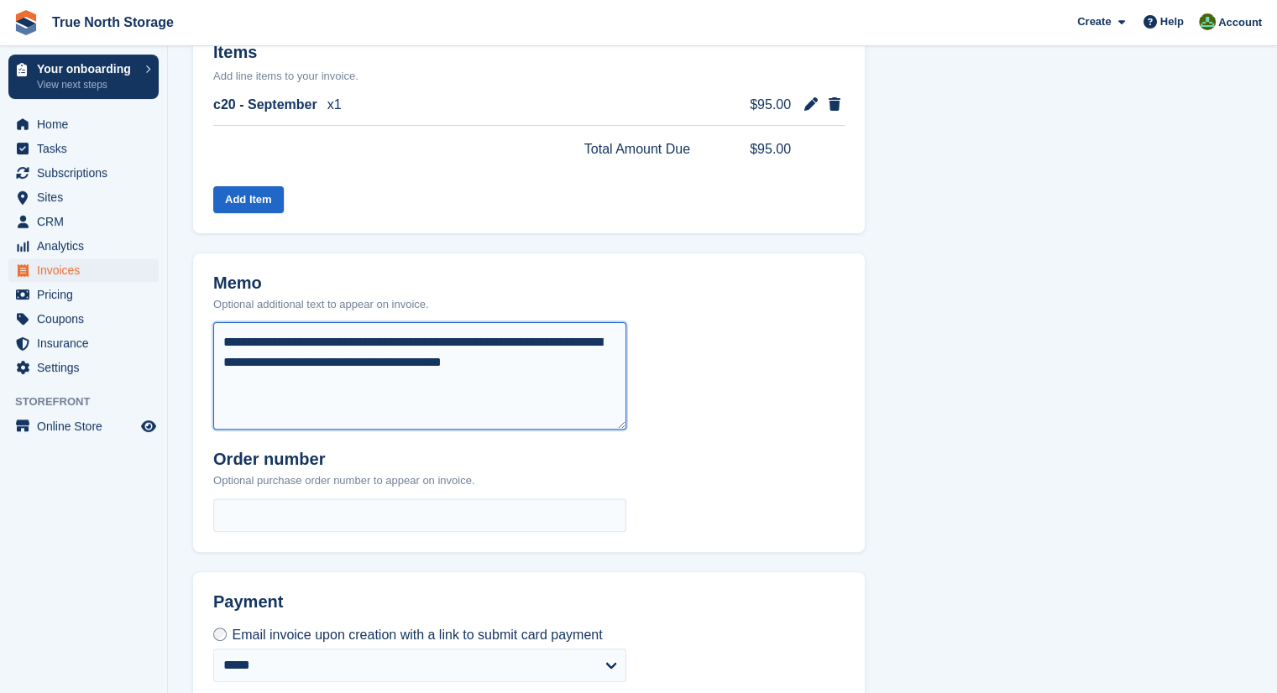
click at [227, 363] on textarea "**********" at bounding box center [419, 375] width 413 height 107
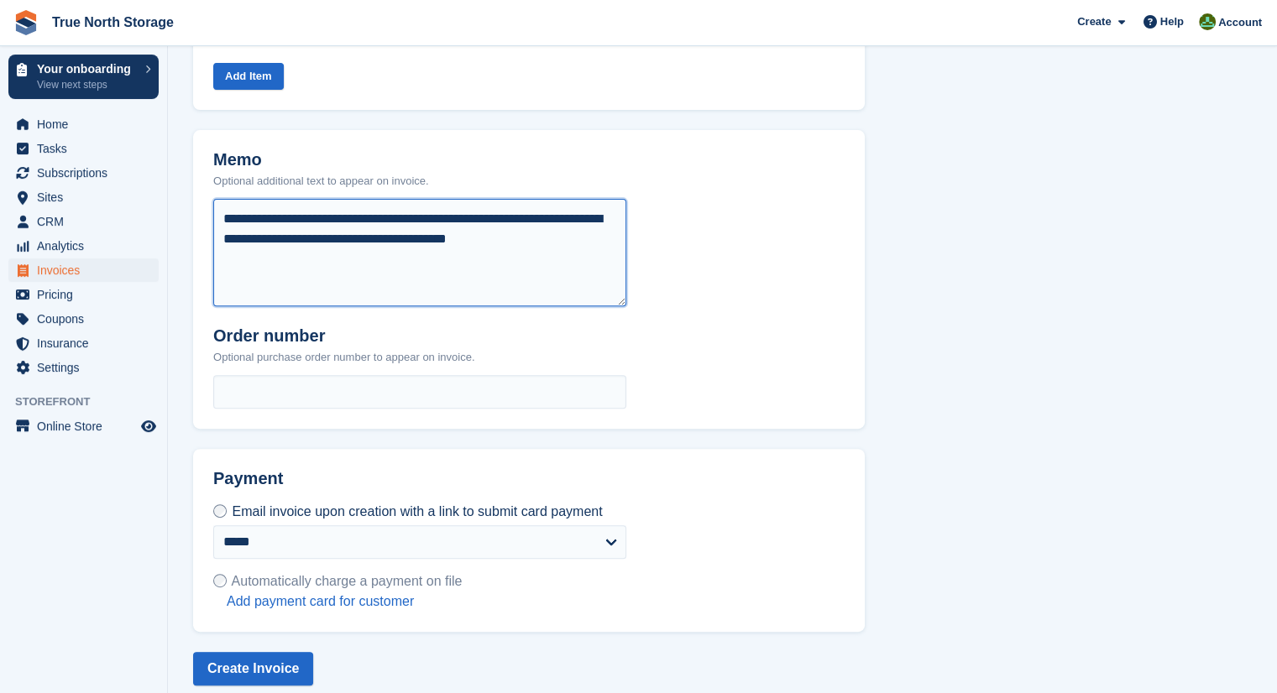
scroll to position [572, 0]
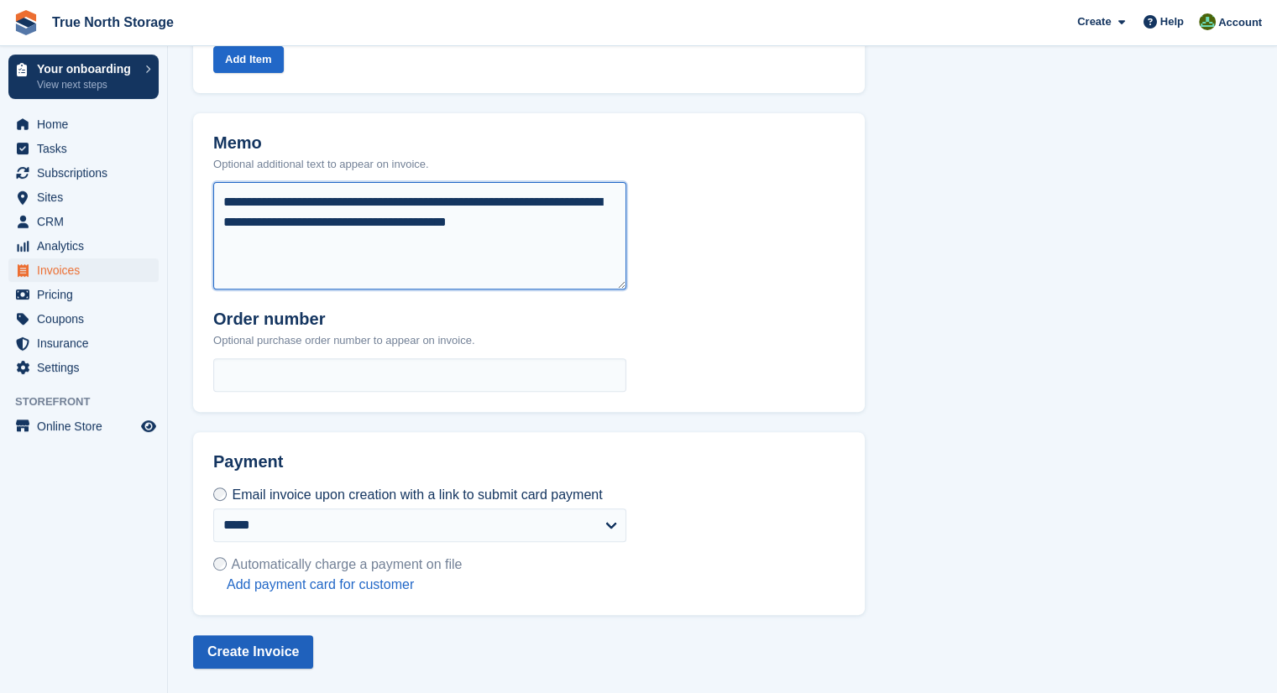
type textarea "**********"
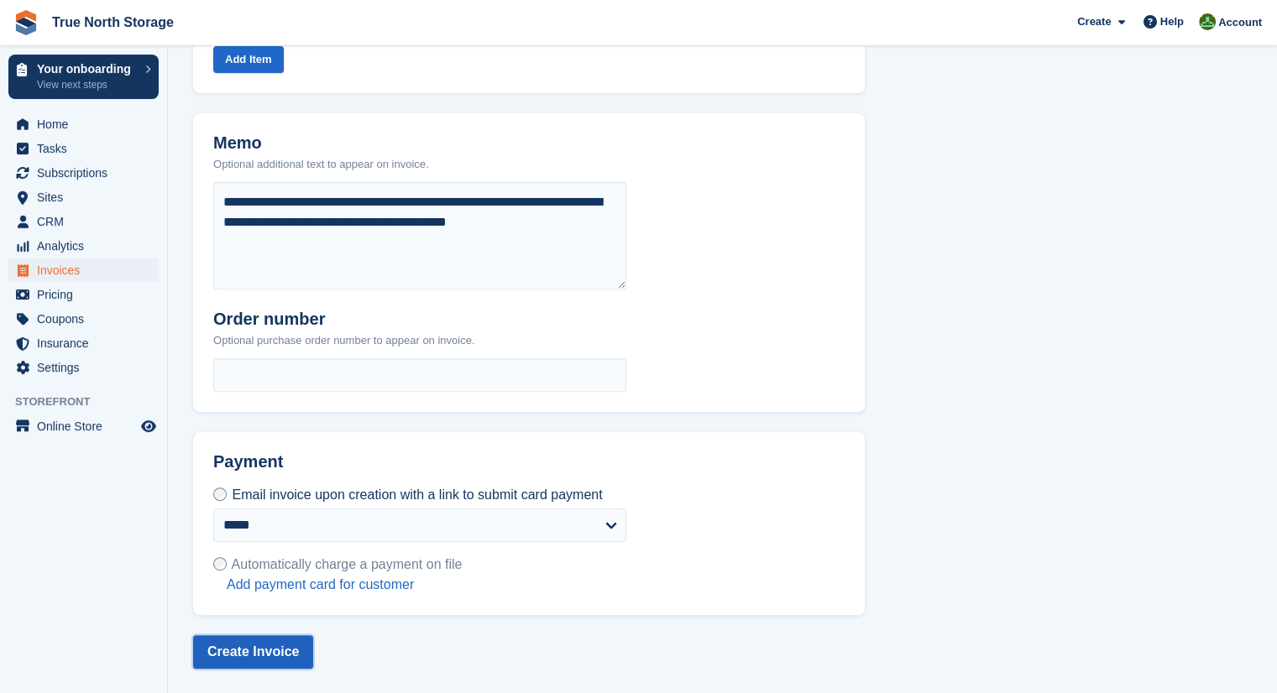
click at [270, 651] on button "Create Invoice" at bounding box center [253, 652] width 120 height 34
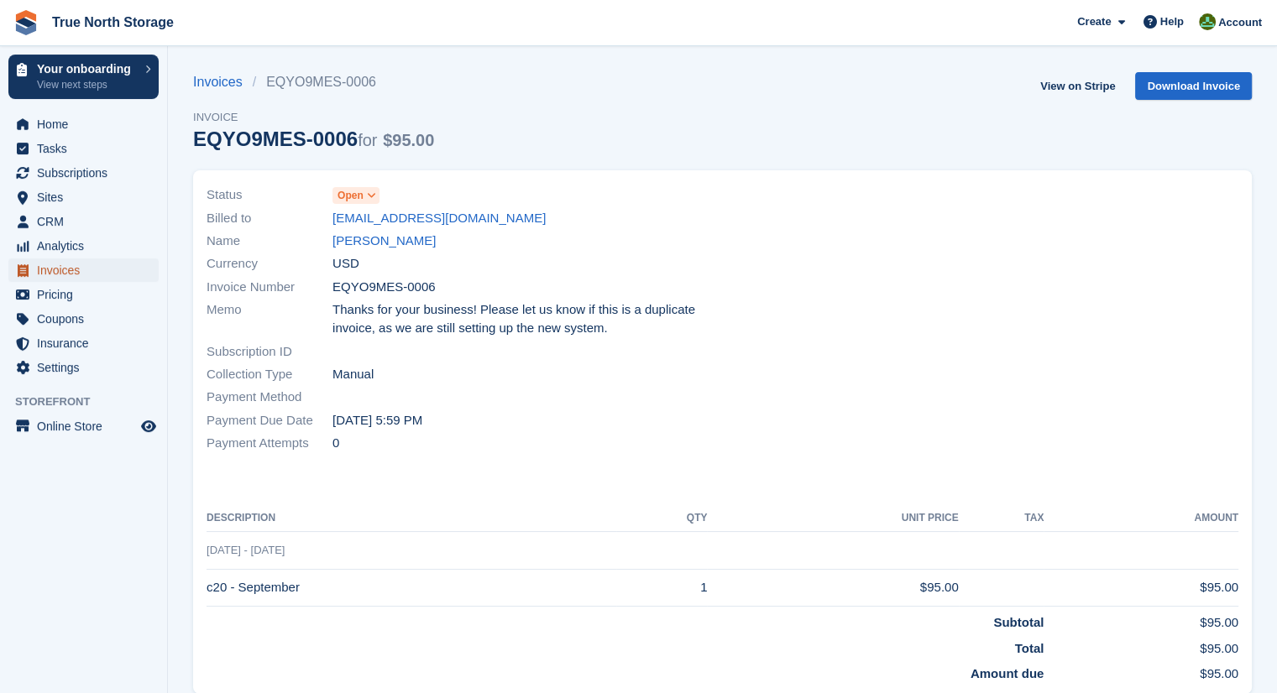
click at [50, 266] on span "Invoices" at bounding box center [87, 271] width 101 height 24
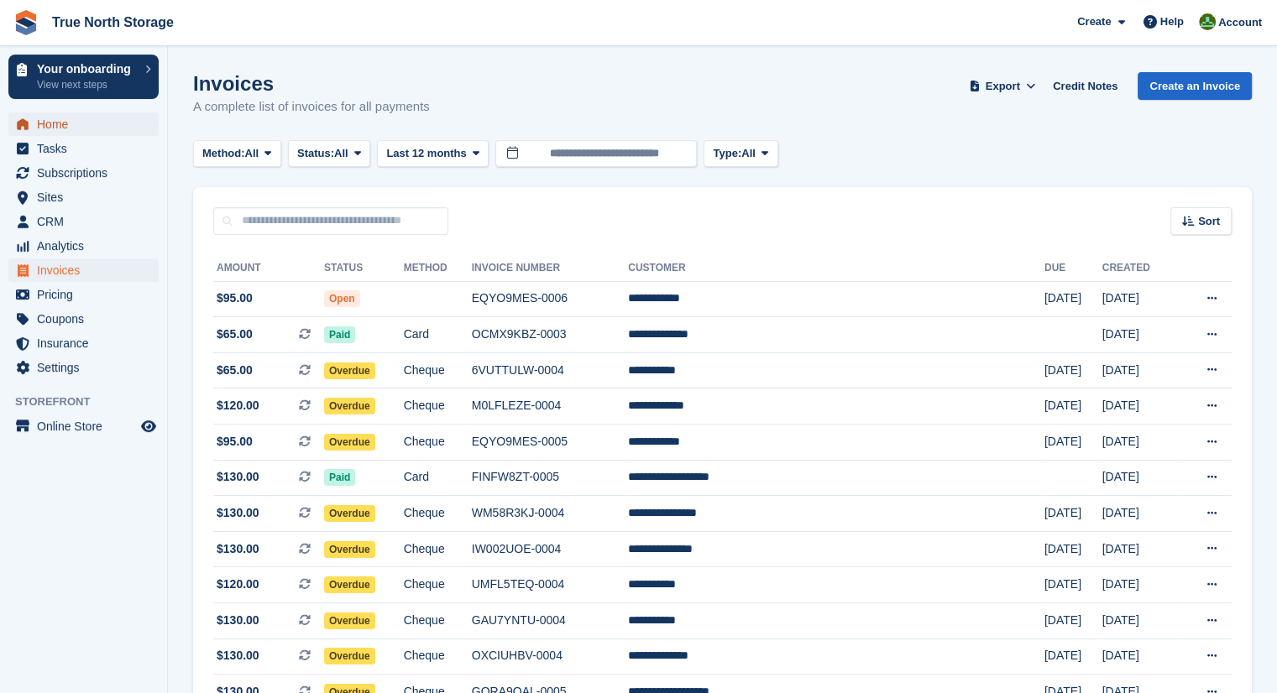
click at [58, 125] on span "Home" at bounding box center [87, 124] width 101 height 24
